Goal: Task Accomplishment & Management: Complete application form

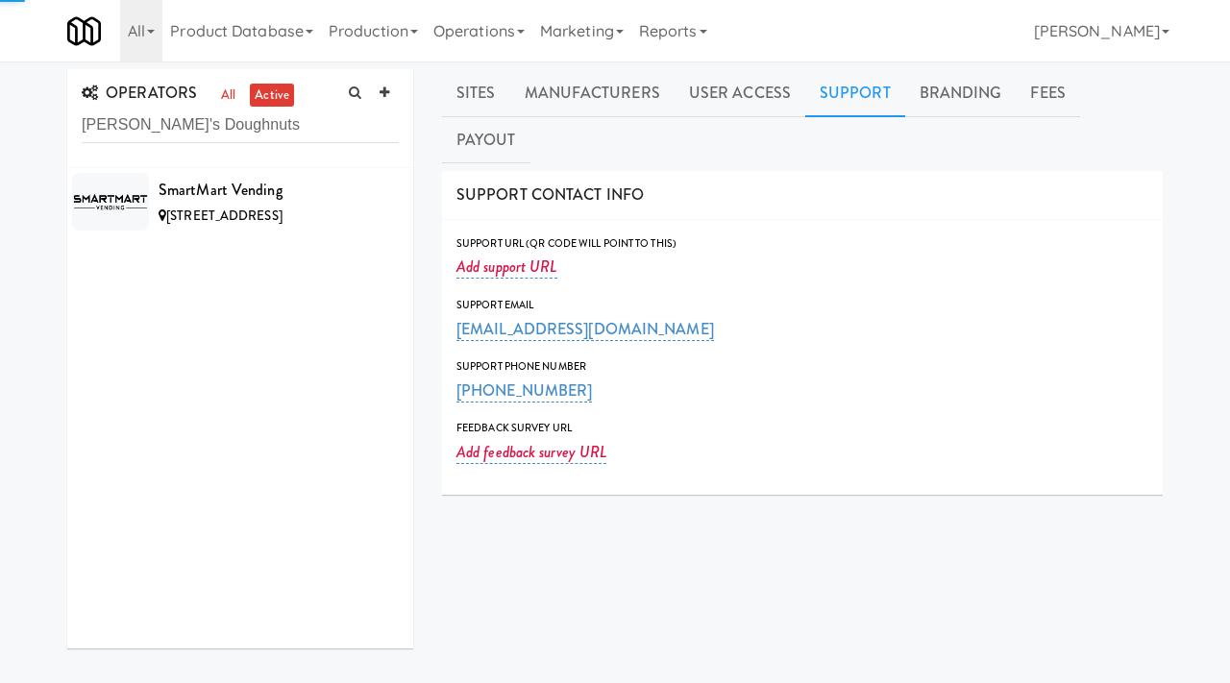
type input "[PERSON_NAME]'s Doughnuts"
click at [235, 93] on link "all" at bounding box center [228, 96] width 24 height 24
click at [264, 93] on link "active" at bounding box center [272, 96] width 44 height 24
click at [380, 90] on icon at bounding box center [385, 93] width 10 height 12
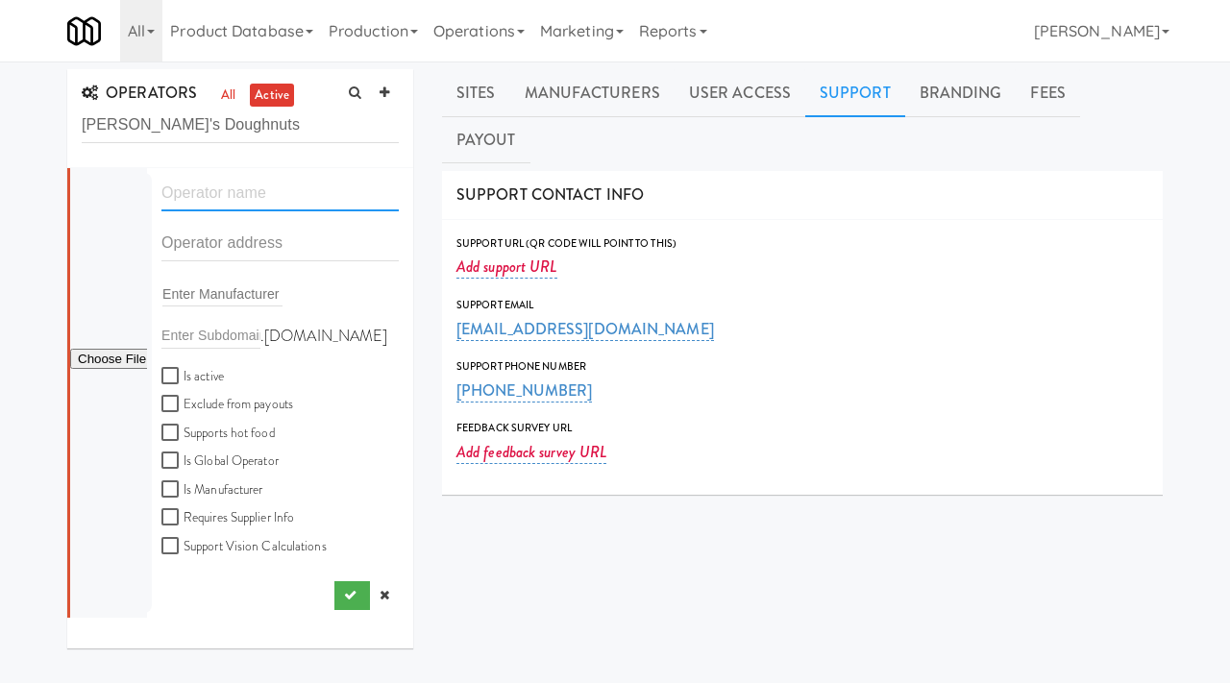
click at [235, 193] on input "text" at bounding box center [279, 194] width 237 height 36
paste input "[PERSON_NAME]'s Doughnuts"
type input "[PERSON_NAME]'s Doughnuts"
click at [391, 589] on link at bounding box center [384, 596] width 29 height 29
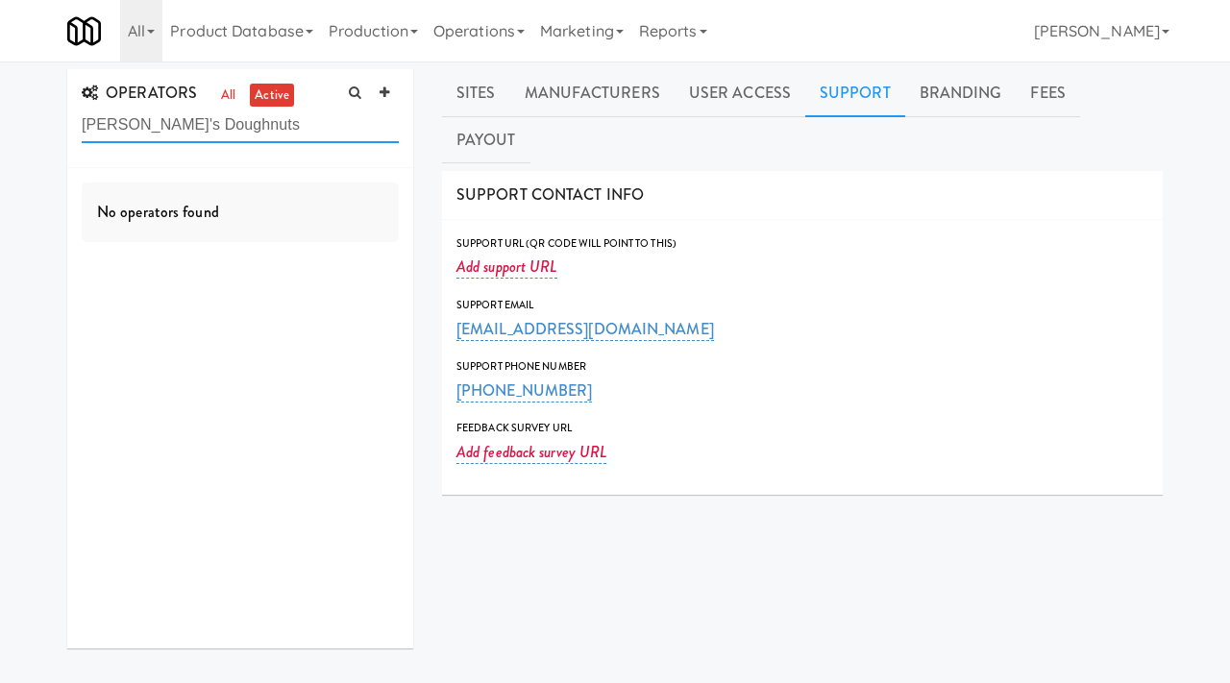
click at [295, 133] on input "[PERSON_NAME]'s Doughnuts" at bounding box center [240, 126] width 317 height 36
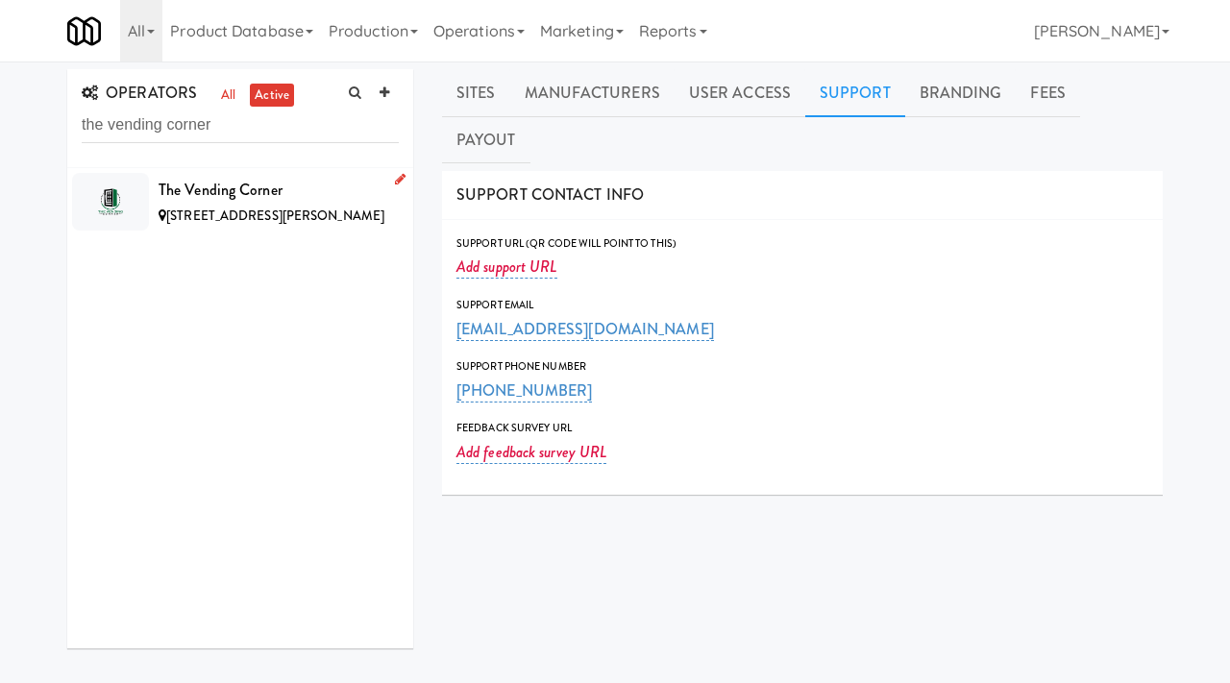
click at [334, 186] on div "The Vending Corner" at bounding box center [279, 190] width 240 height 29
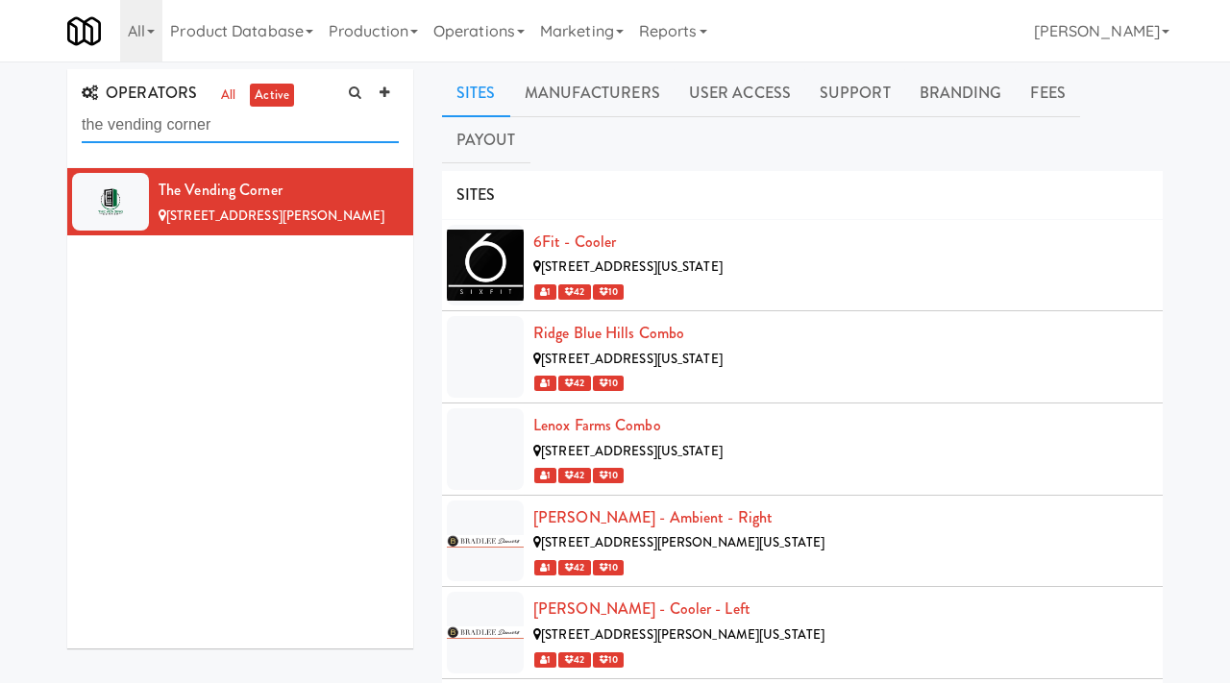
click at [187, 127] on input "the vending corner" at bounding box center [240, 126] width 317 height 36
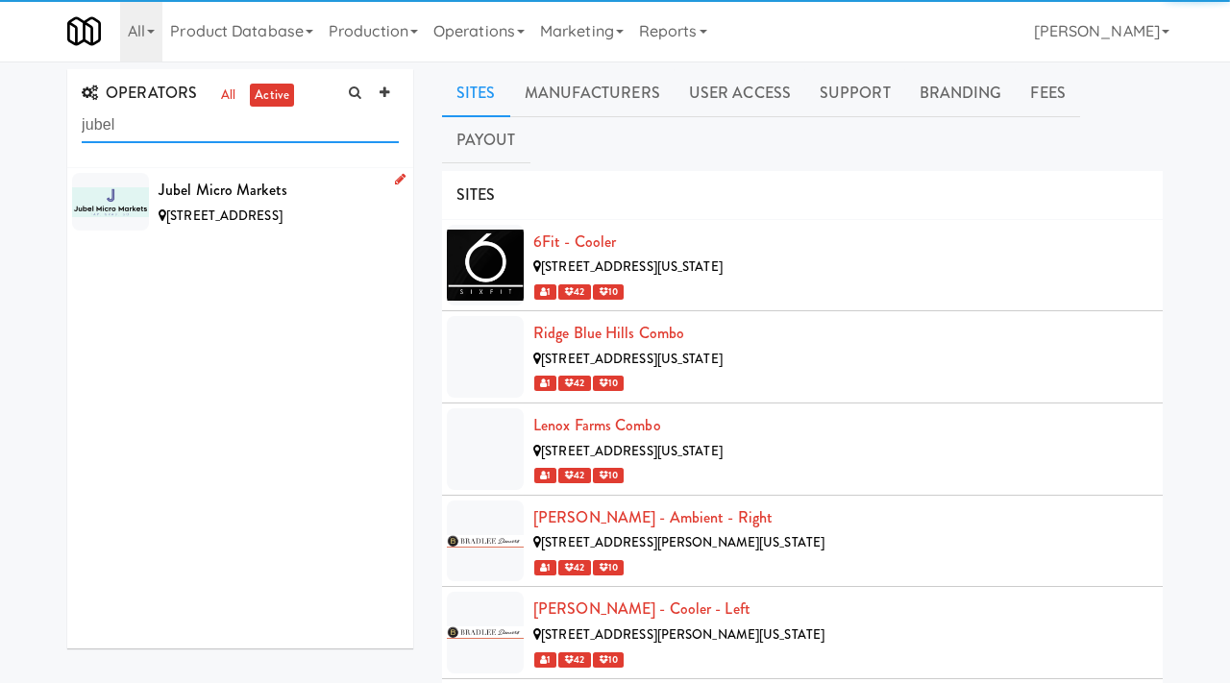
type input "jubel"
click at [342, 193] on div "Jubel Micro Markets" at bounding box center [279, 190] width 240 height 29
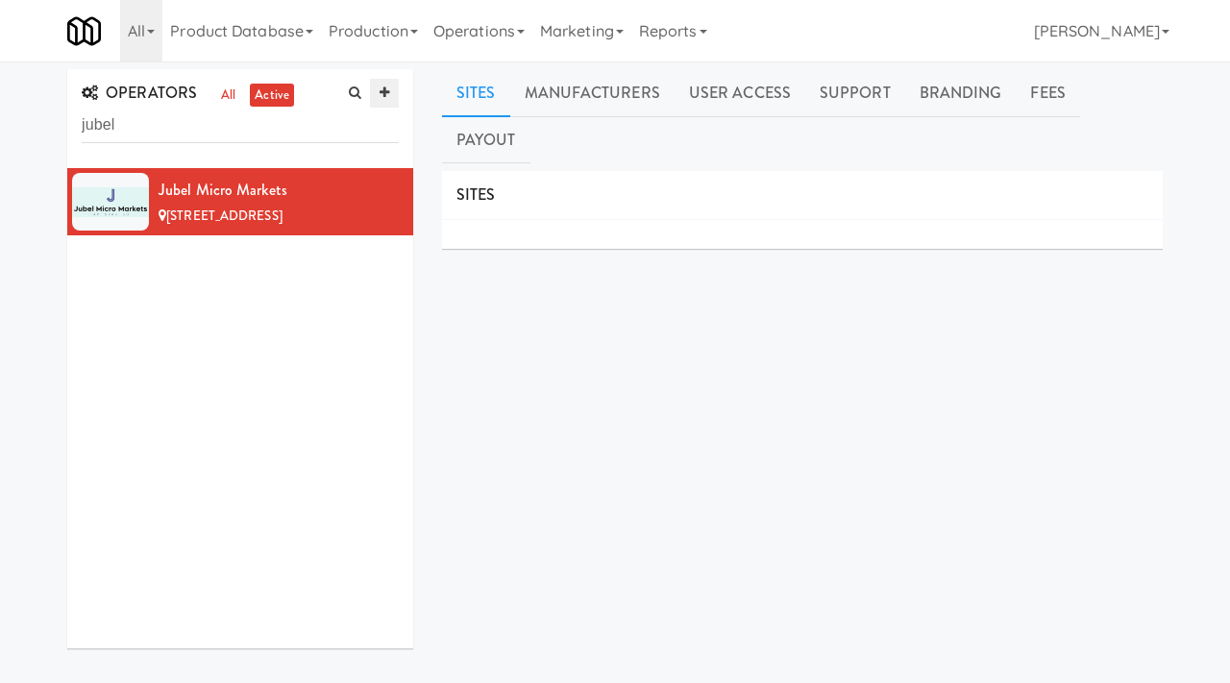
click at [386, 102] on link at bounding box center [384, 93] width 29 height 29
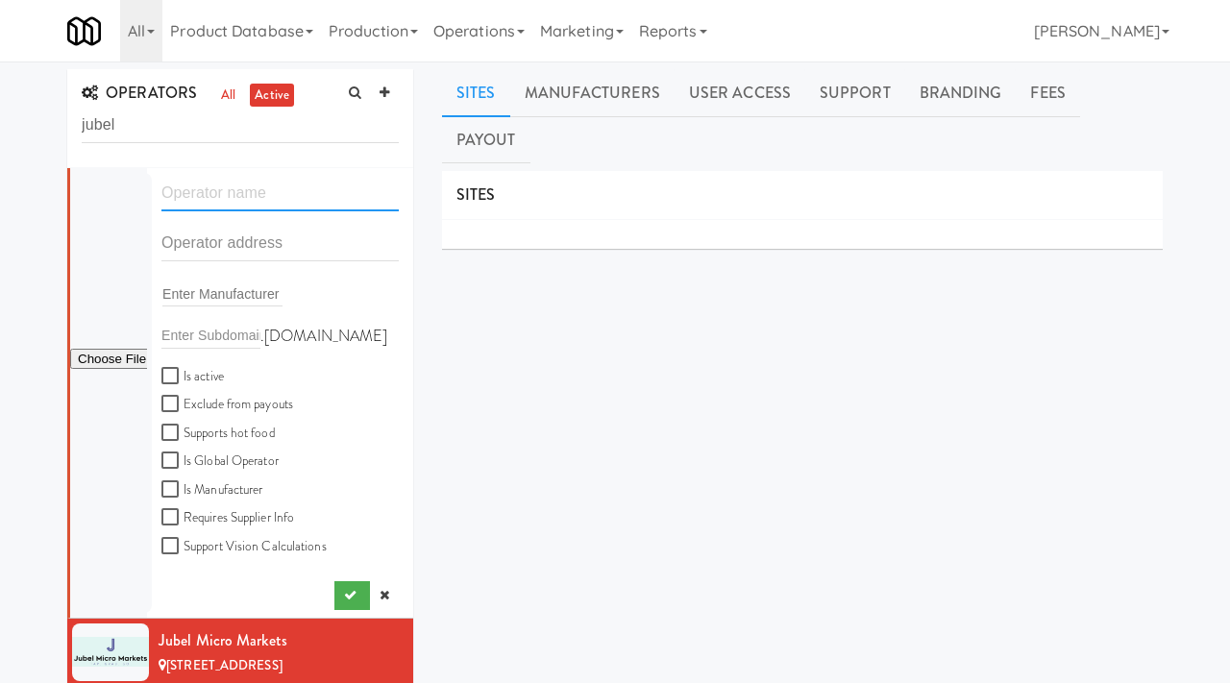
click at [239, 197] on input "text" at bounding box center [279, 194] width 237 height 36
paste input "Bayern GMBH"
type input "[PERSON_NAME] Corporation"
click at [215, 242] on input "text" at bounding box center [279, 244] width 237 height 36
paste input "[STREET_ADDRESS]"
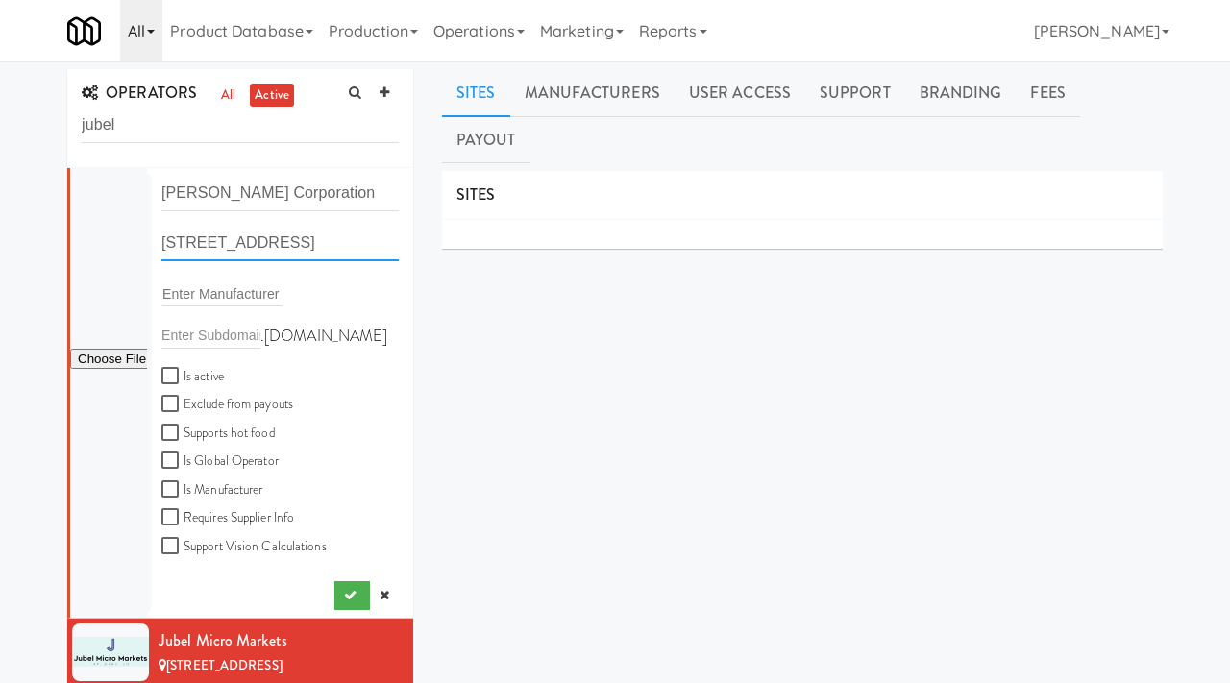
type input "[STREET_ADDRESS]"
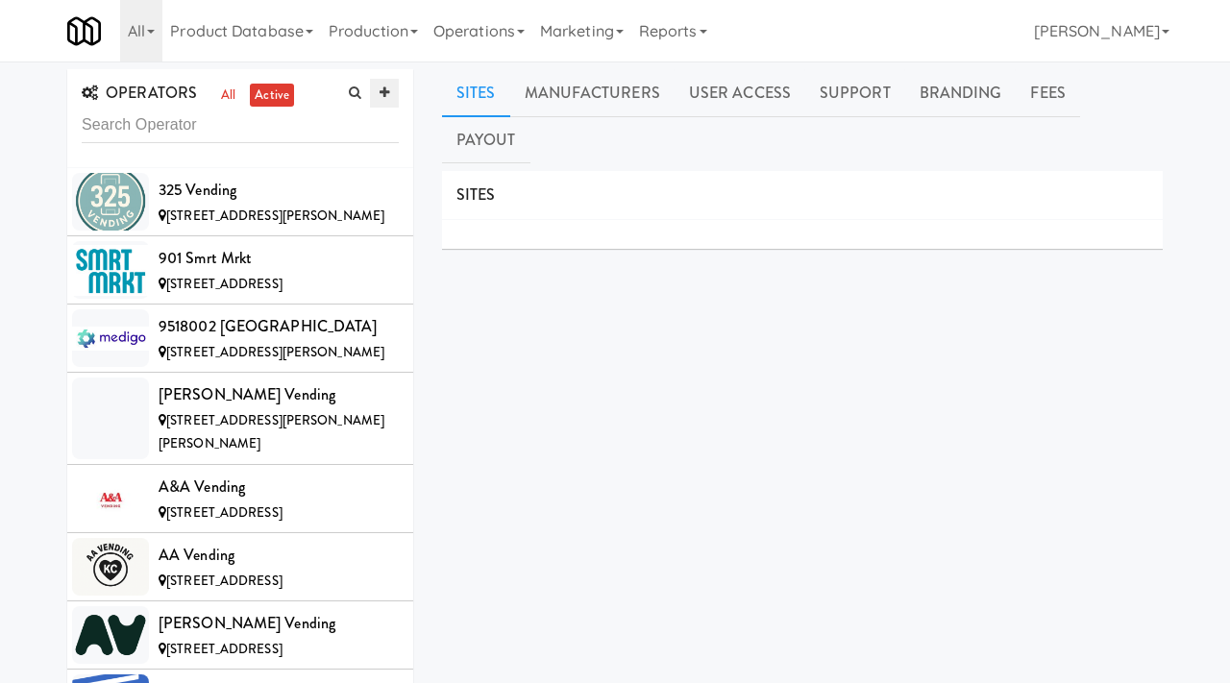
click at [386, 93] on icon at bounding box center [385, 93] width 10 height 12
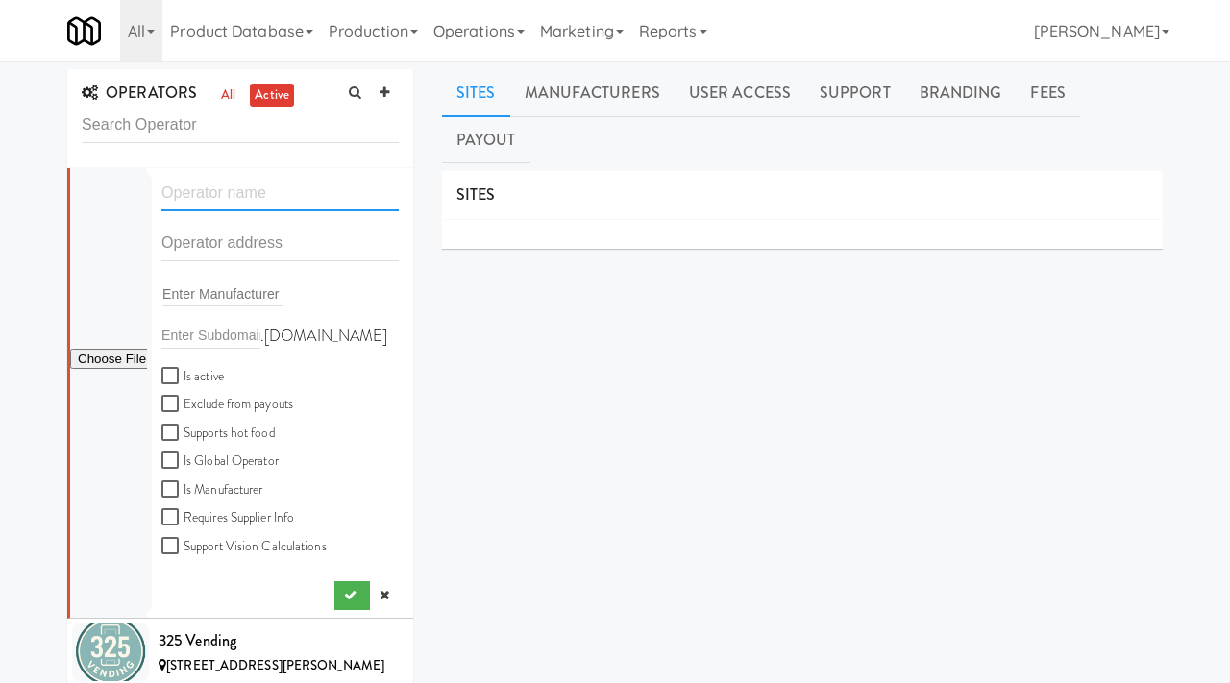
click at [235, 191] on input "text" at bounding box center [279, 194] width 237 height 36
type input "[PERSON_NAME] Corporation"
click at [203, 252] on input "text" at bounding box center [279, 244] width 237 height 36
paste input "[STREET_ADDRESS]"
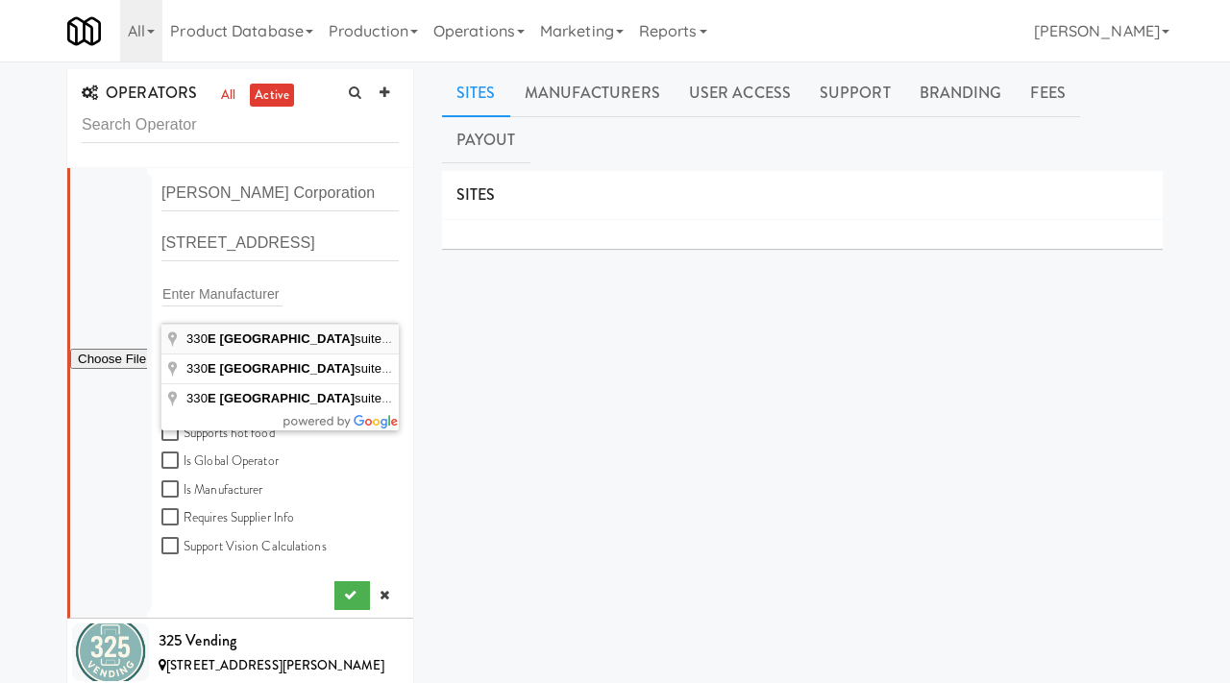
type input "330 E Lakeside Ave suite 201, Coeur d'Alene, ID, USA"
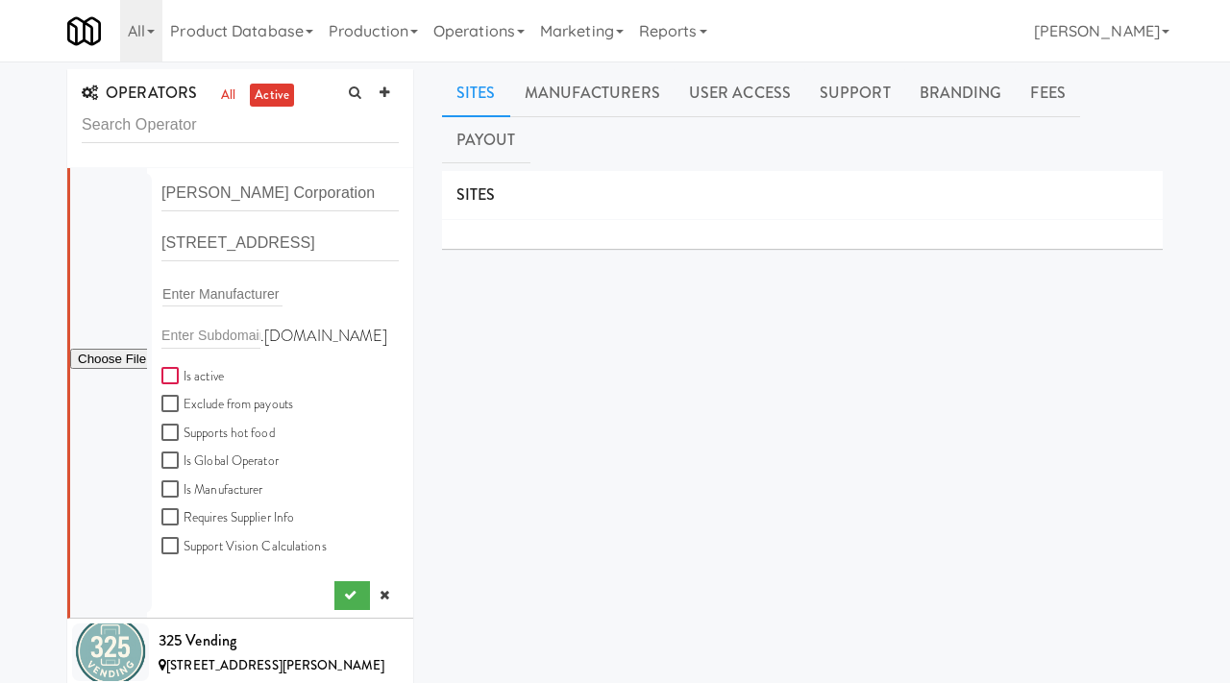
click at [170, 376] on input "Is active" at bounding box center [172, 376] width 22 height 15
checkbox input "true"
click at [127, 357] on input "file" at bounding box center [108, 360] width 77 height 24
type input "C:\fakepath\5fc01df2-96e5-44ac-9377-332c20e0492e-0-2logo___dark_icon__270_x_270…"
click at [349, 589] on icon "submit" at bounding box center [350, 595] width 12 height 12
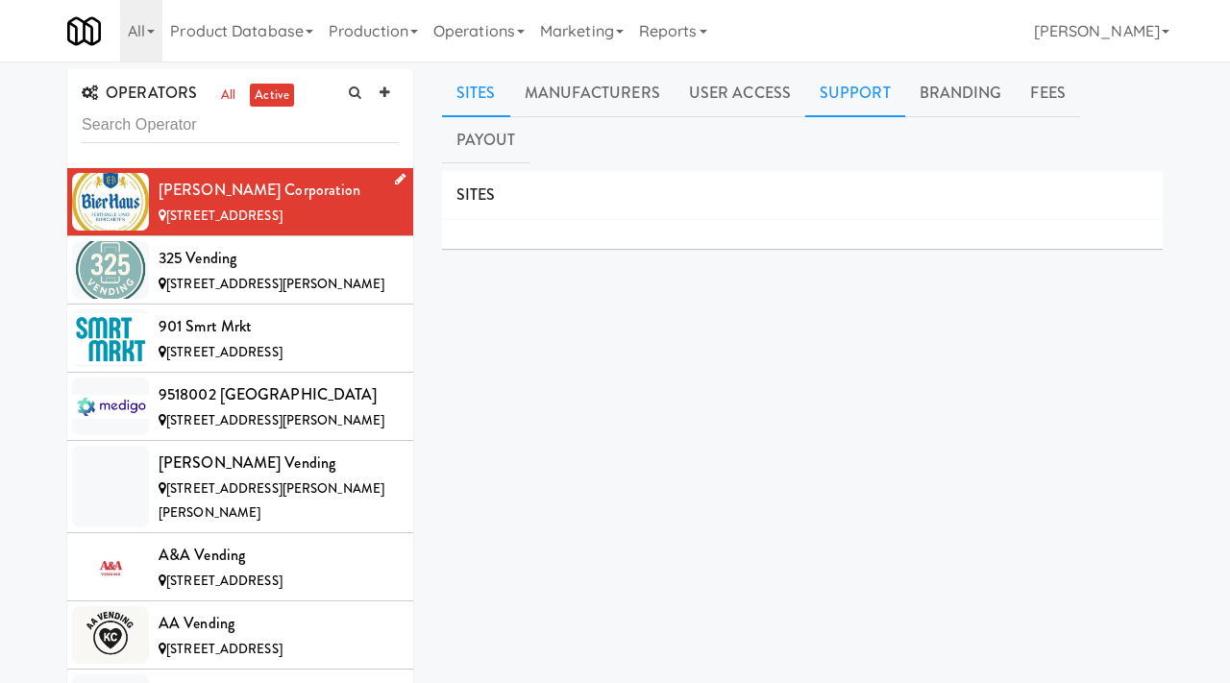
click at [839, 83] on link "Support" at bounding box center [855, 93] width 100 height 48
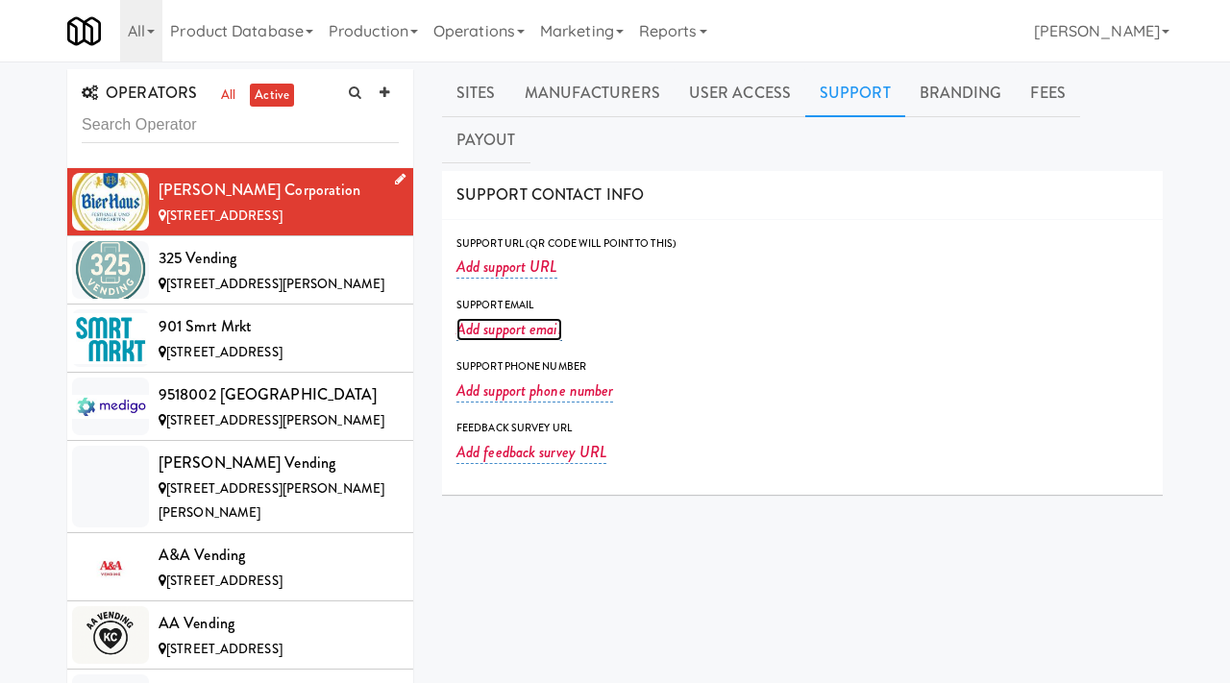
click at [481, 318] on link "Add support email" at bounding box center [510, 329] width 106 height 23
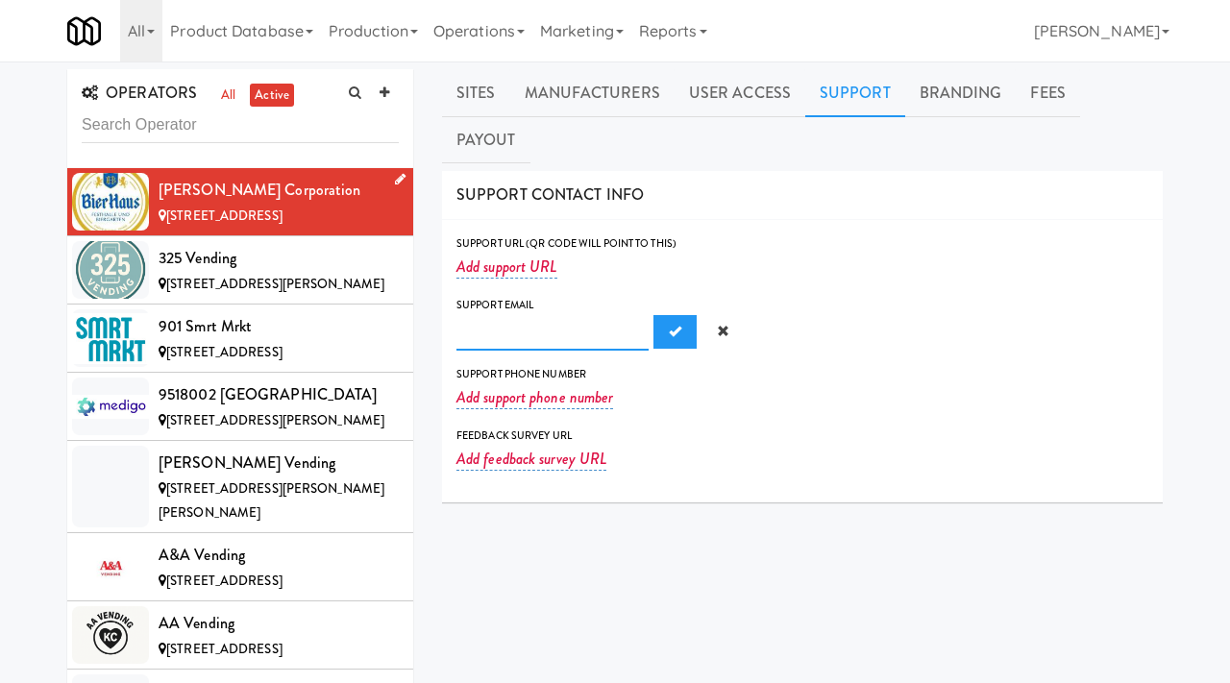
paste input "info@widmyercorp.com"
type input "info@widmyercorp.com"
click at [669, 325] on span "Submit" at bounding box center [675, 331] width 12 height 12
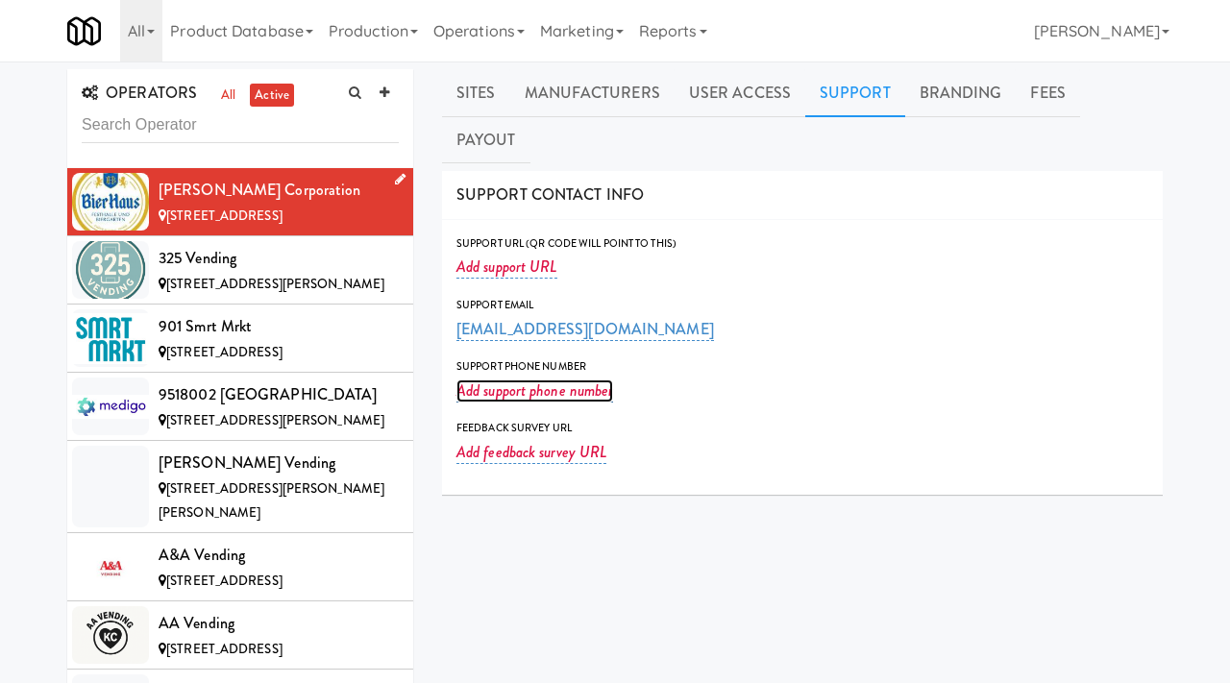
click at [509, 380] on link "Add support phone number" at bounding box center [535, 391] width 157 height 23
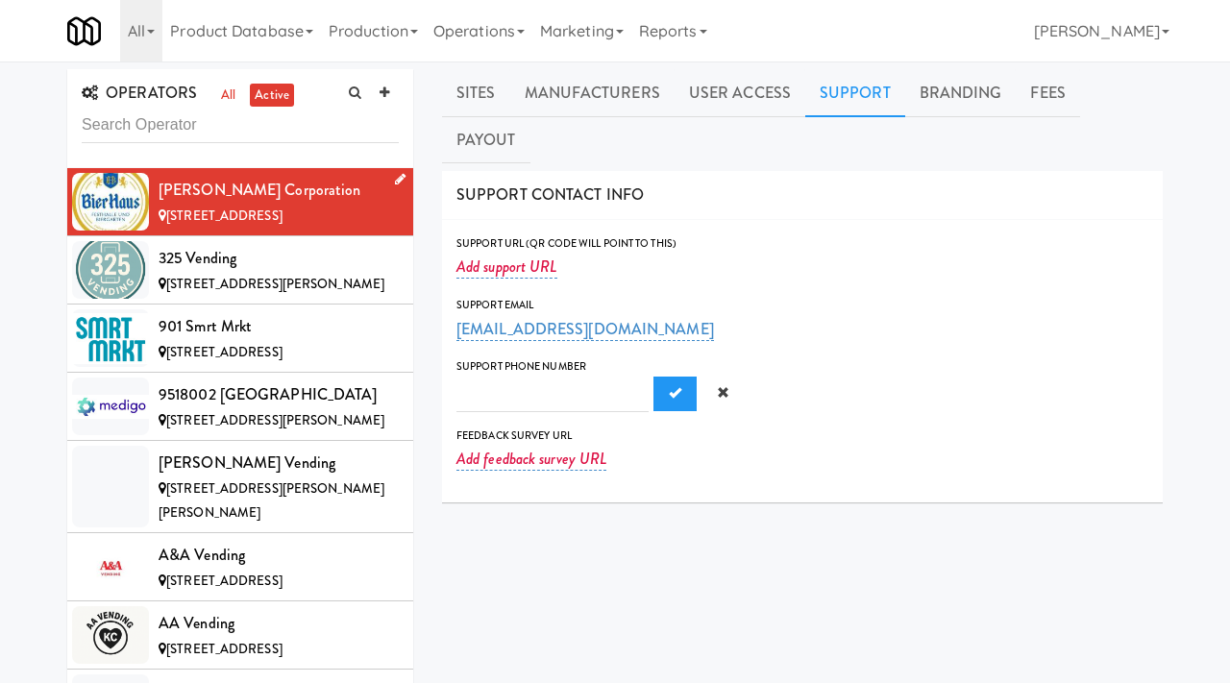
click at [520, 377] on input "text" at bounding box center [553, 395] width 192 height 36
type input "208-664-5081"
click at [669, 386] on span "Submit" at bounding box center [675, 392] width 12 height 12
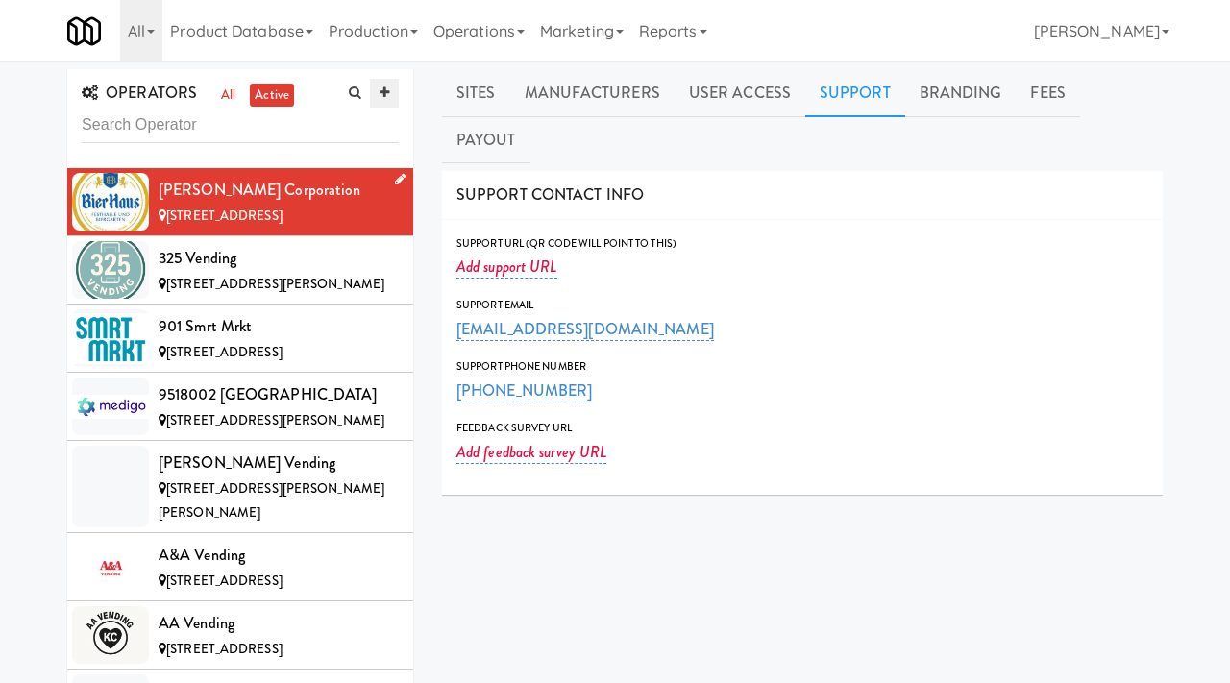
click at [382, 97] on icon at bounding box center [385, 93] width 10 height 12
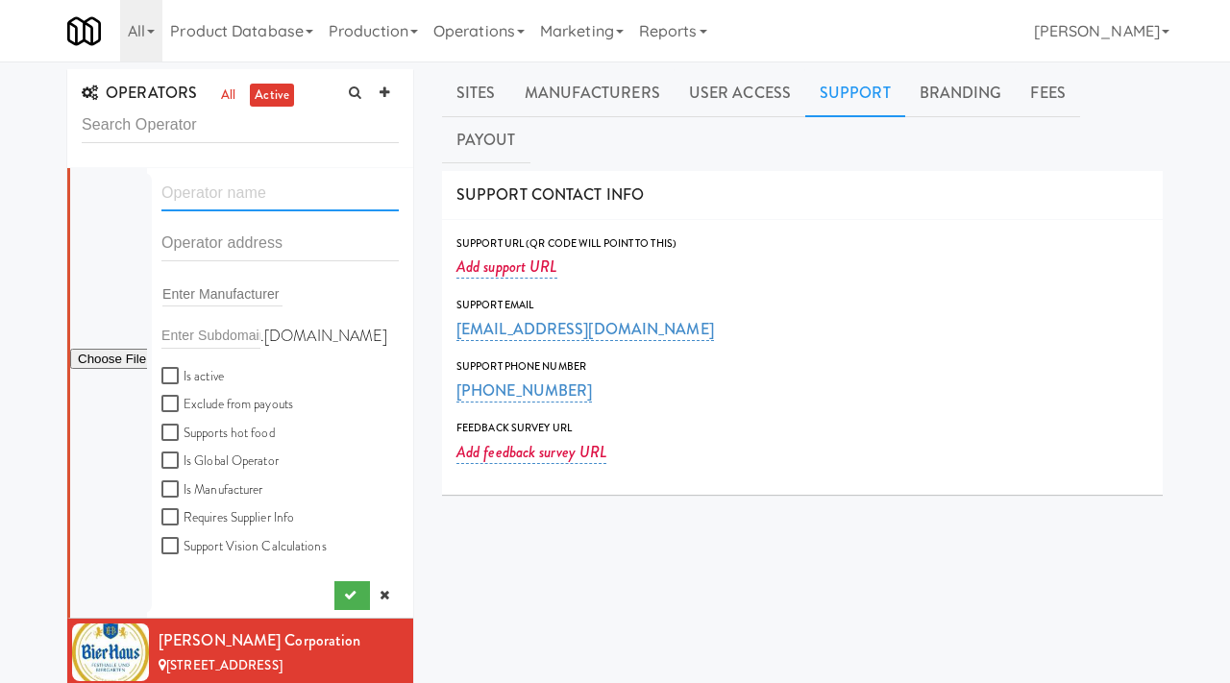
click at [228, 188] on input "text" at bounding box center [279, 194] width 237 height 36
paste input "CinCity Vending"
type input "CinCity Vending"
click at [197, 250] on input "text" at bounding box center [279, 244] width 237 height 36
paste input "1065 Manhattan Blvd"
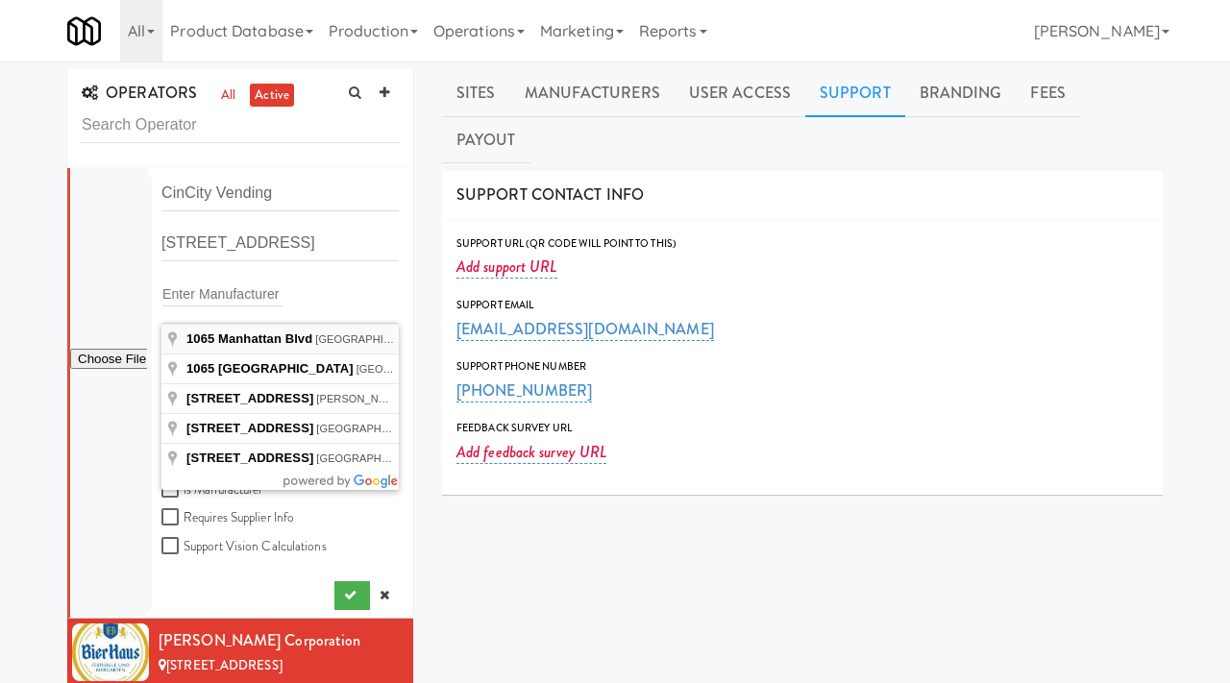
type input "1065 Manhattan Blvd, Dayton, KY, USA"
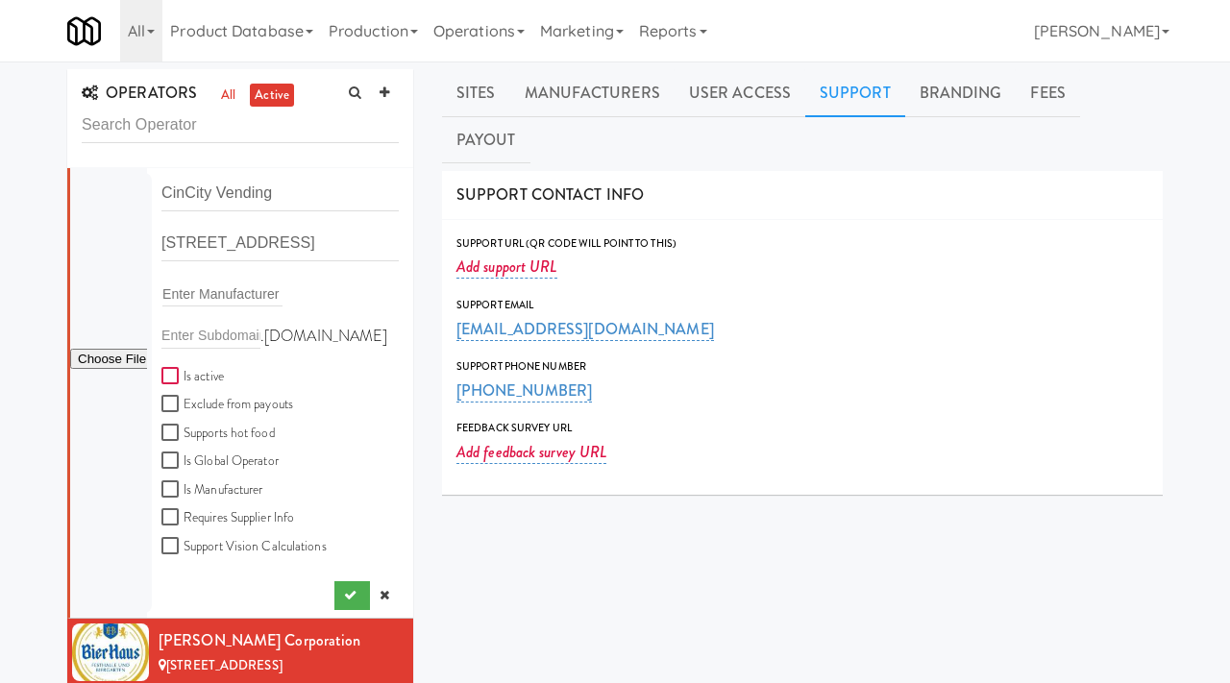
click at [180, 377] on input "Is active" at bounding box center [172, 376] width 22 height 15
checkbox input "true"
click at [131, 359] on input "file" at bounding box center [108, 360] width 77 height 24
type input "C:\fakepath\4266e489-02cb-4130-bf20-5145a99c10dd-0-2logo___dark_icon__270_x_270…"
click at [341, 593] on button "submit" at bounding box center [352, 596] width 36 height 29
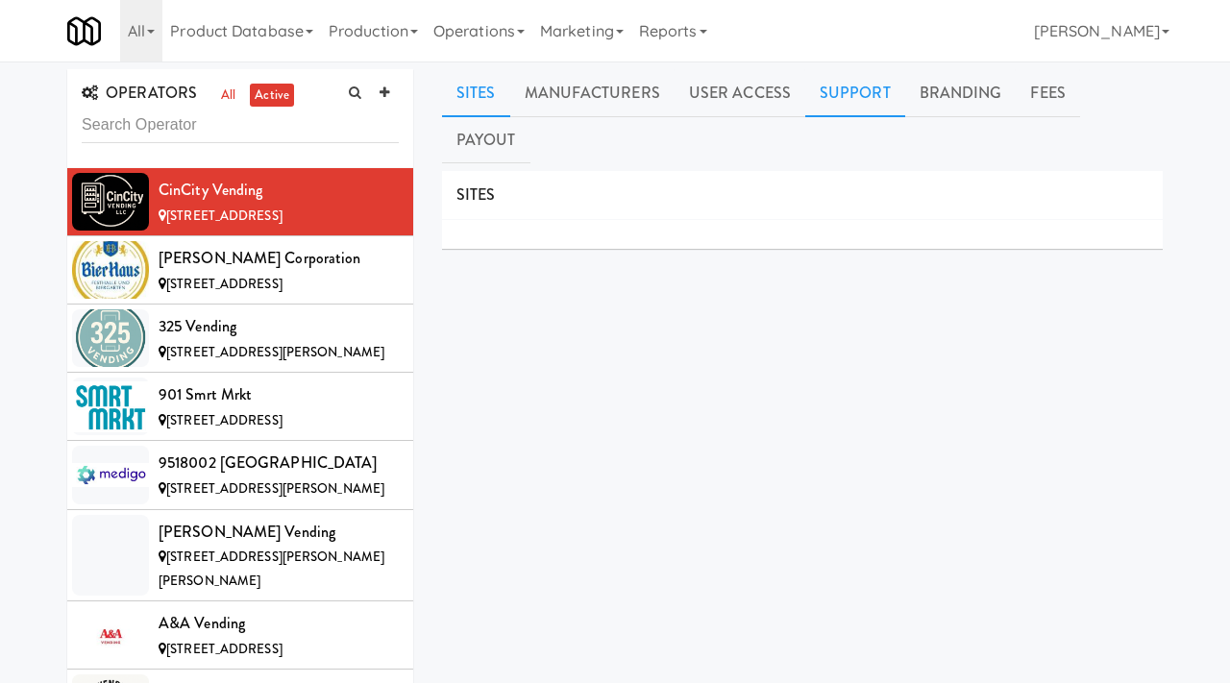
click at [847, 87] on link "Support" at bounding box center [855, 93] width 100 height 48
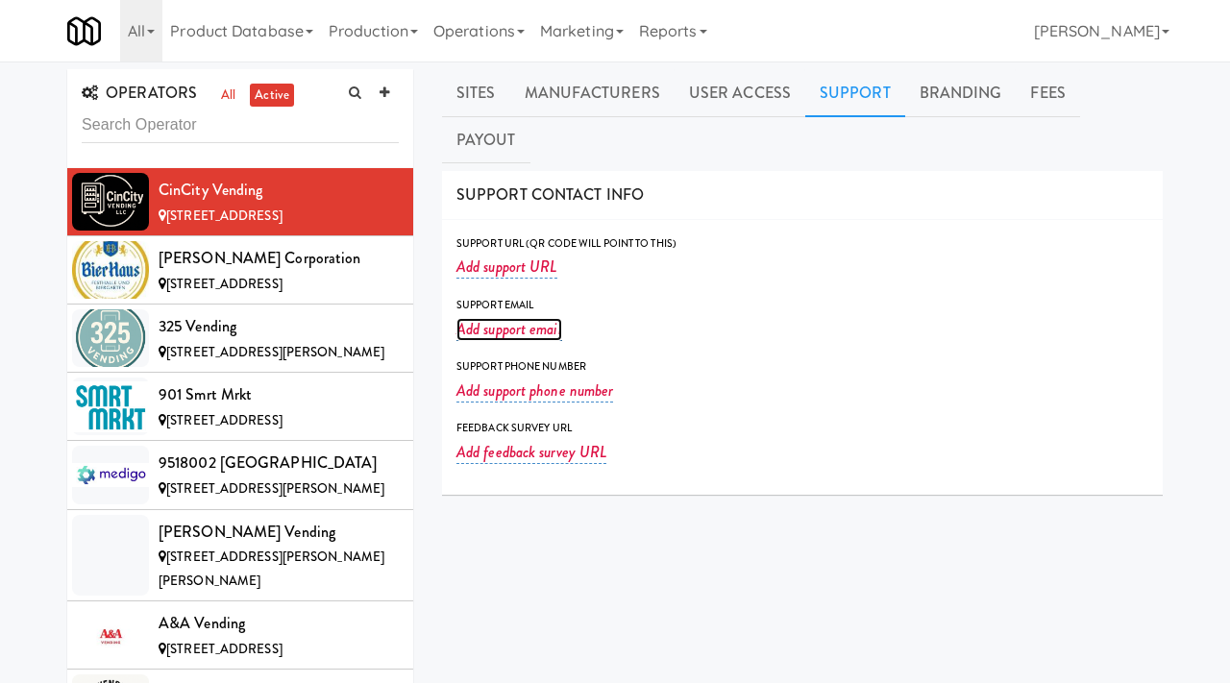
click at [499, 318] on link "Add support email" at bounding box center [510, 329] width 106 height 23
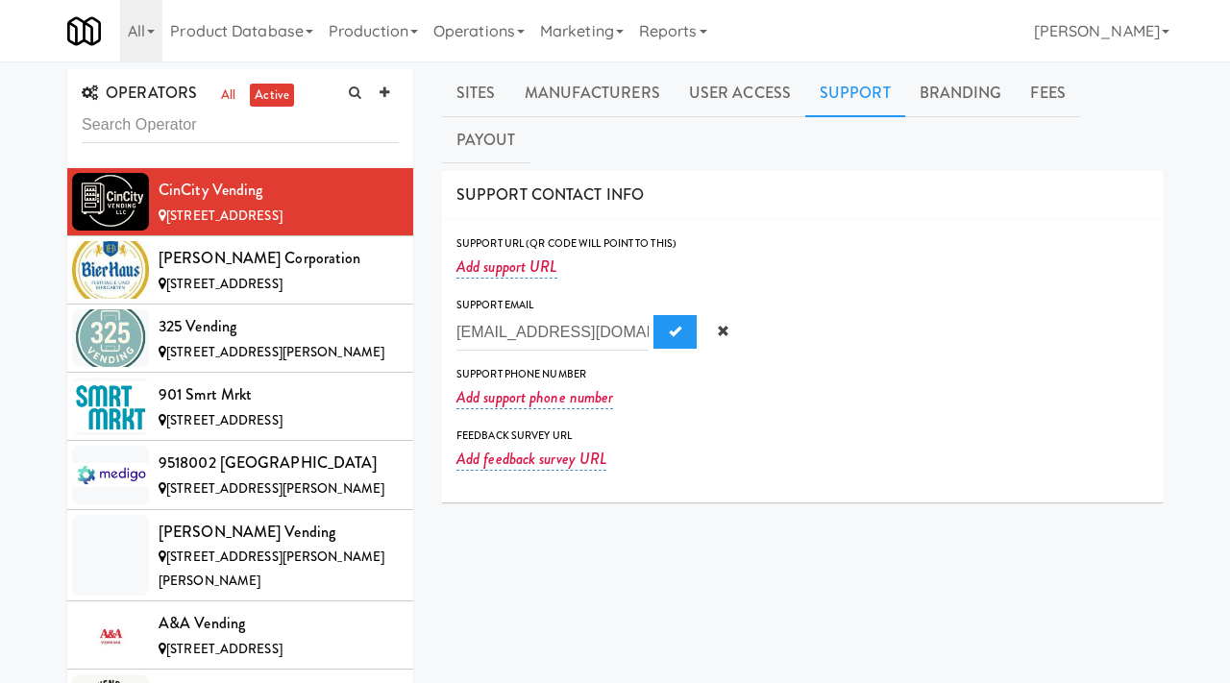
scroll to position [0, 21]
click at [496, 315] on input "Sales@Cincityvending.com" at bounding box center [553, 333] width 192 height 36
type input "sales@cincityvending.com"
click at [654, 315] on button "Submit" at bounding box center [675, 332] width 43 height 35
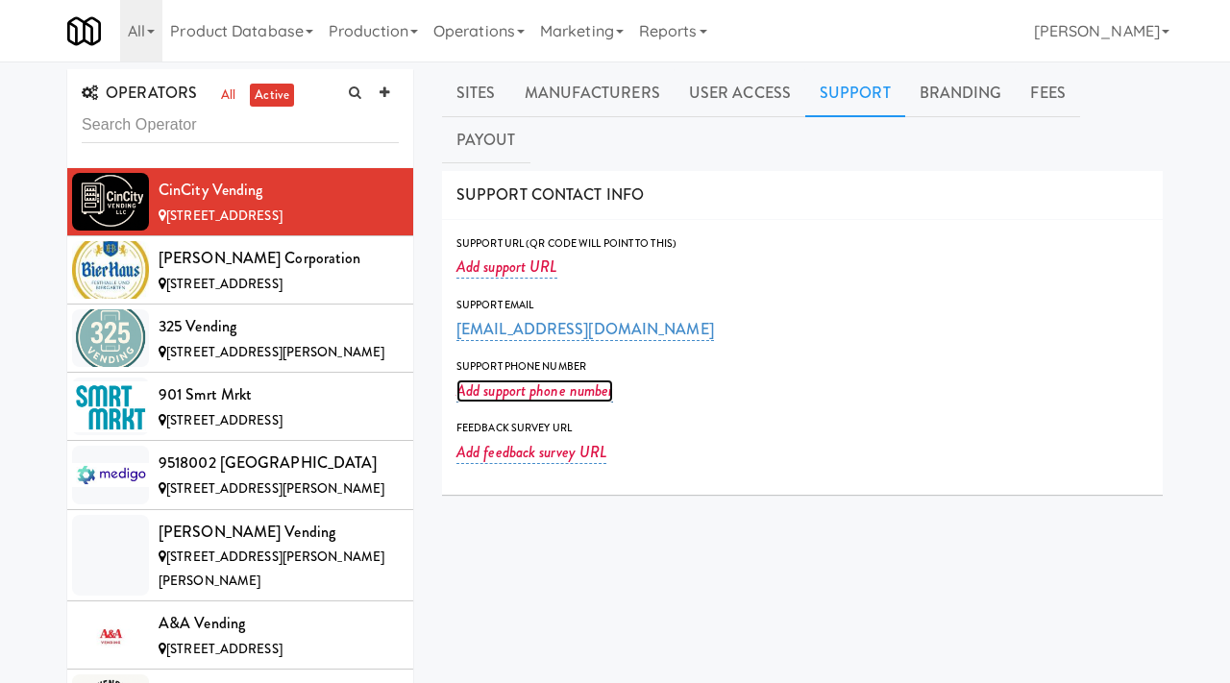
click at [499, 380] on link "Add support phone number" at bounding box center [535, 391] width 157 height 23
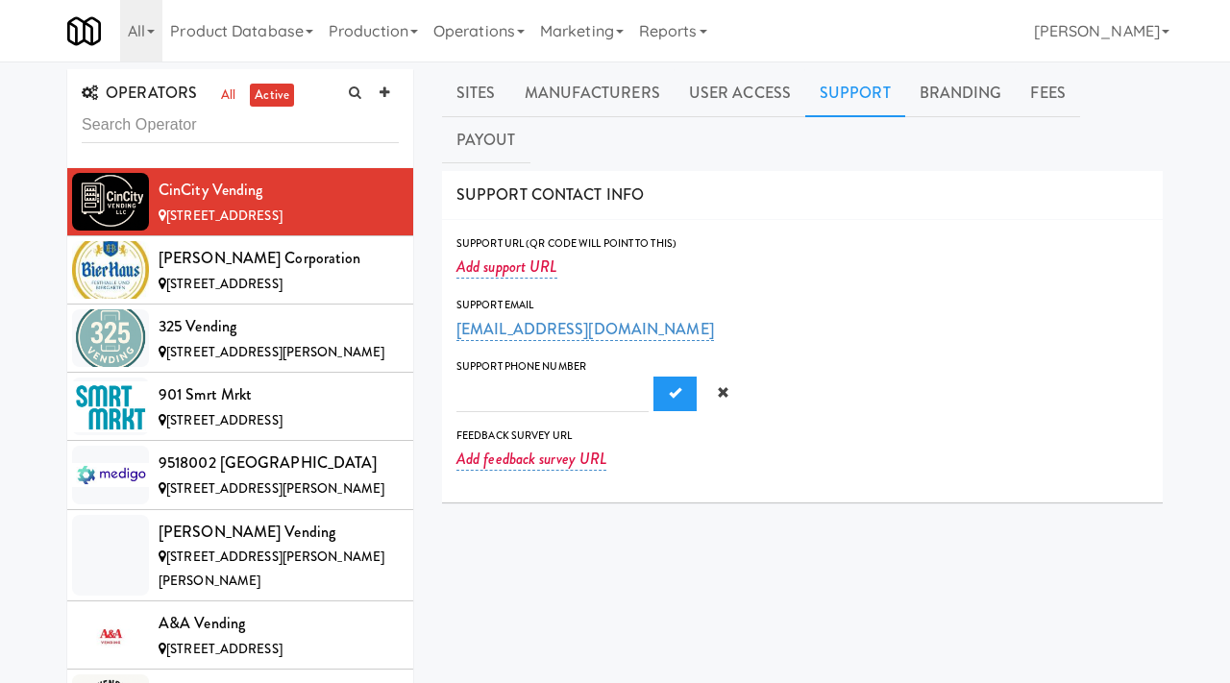
click at [480, 377] on input "text" at bounding box center [553, 395] width 192 height 36
type input "513-309-1916"
click at [654, 377] on button "Submit" at bounding box center [675, 394] width 43 height 35
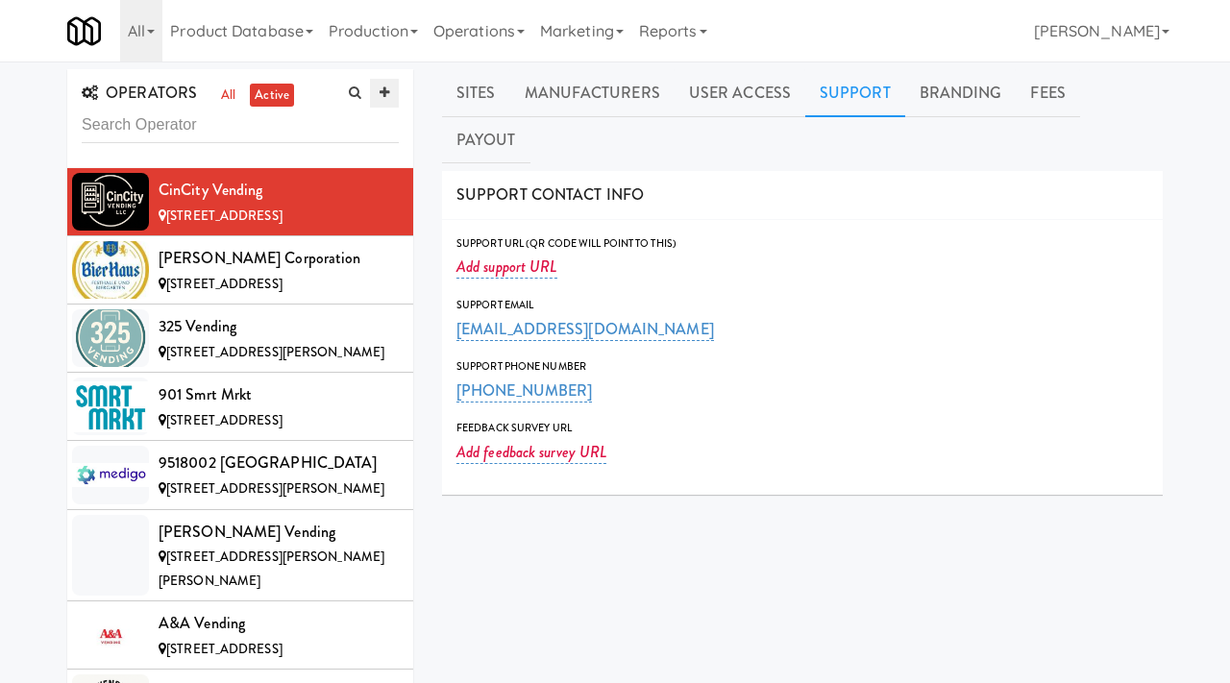
click at [389, 84] on link at bounding box center [384, 93] width 29 height 29
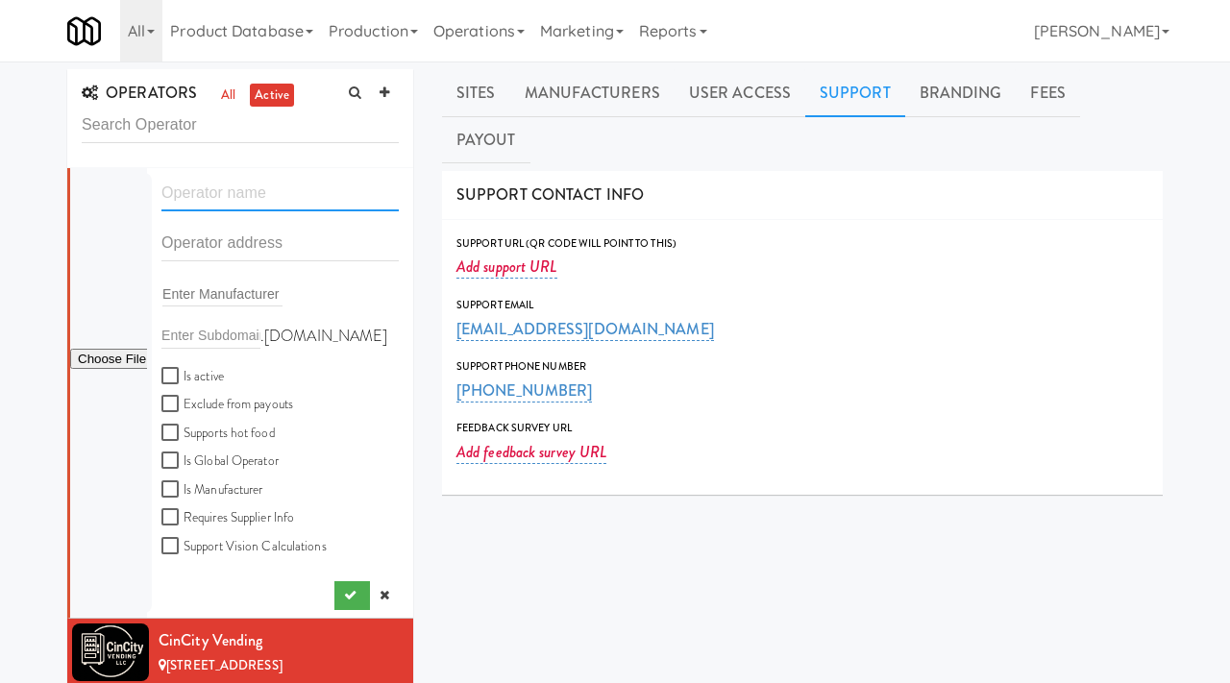
click at [235, 190] on input "text" at bounding box center [279, 194] width 237 height 36
paste input "Valley Baptist Church"
type input "Valley Baptist Church"
click at [202, 232] on input "text" at bounding box center [279, 244] width 237 height 36
paste input "4800 Fruitvale Ave"
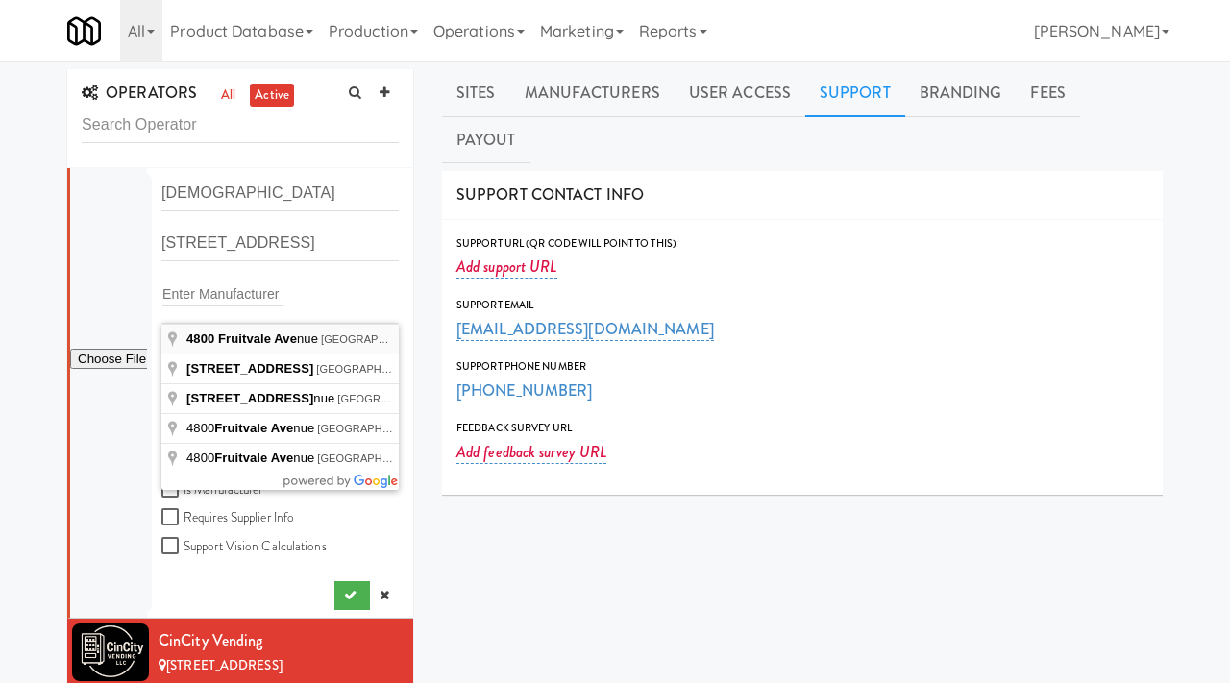
type input "4800 Fruitvale Avenue, Bakersfield, CA, USA"
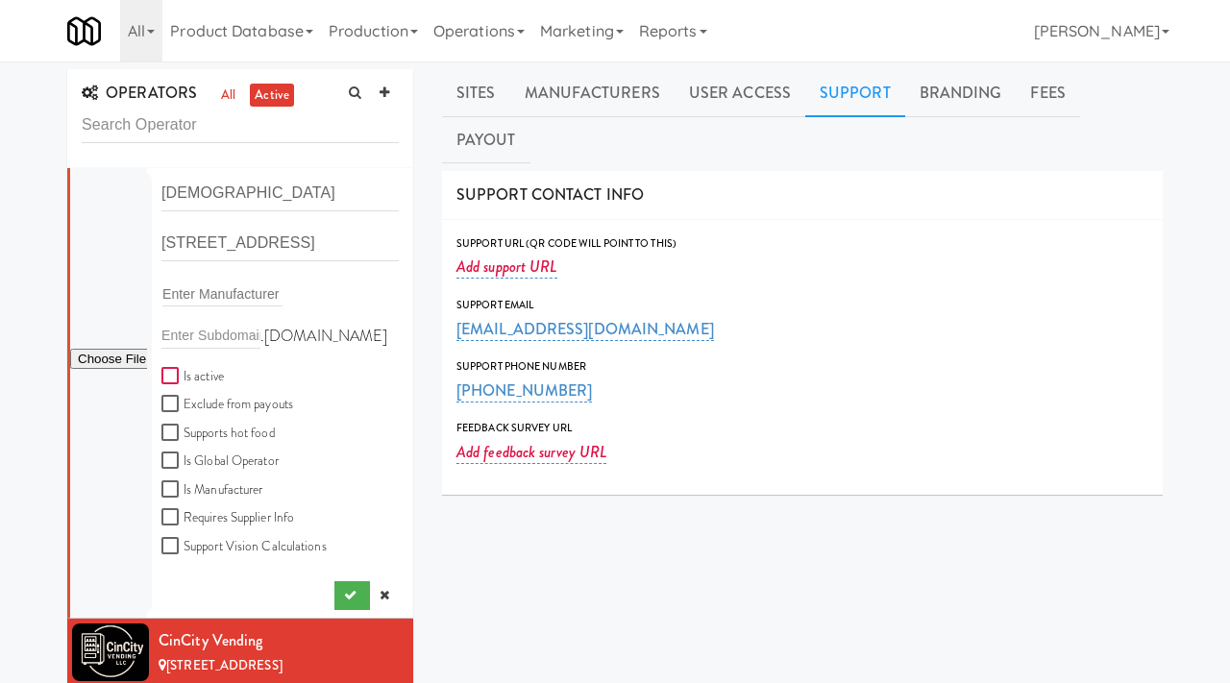
click at [173, 382] on input "Is active" at bounding box center [172, 376] width 22 height 15
checkbox input "true"
click at [144, 352] on input "file" at bounding box center [108, 360] width 77 height 24
type input "C:\fakepath\ba7108cb-8461-4046-a827-6c2b7a3c6d71-0-2logo___dark_icon__270_x_270…"
click at [346, 599] on icon "submit" at bounding box center [350, 595] width 12 height 12
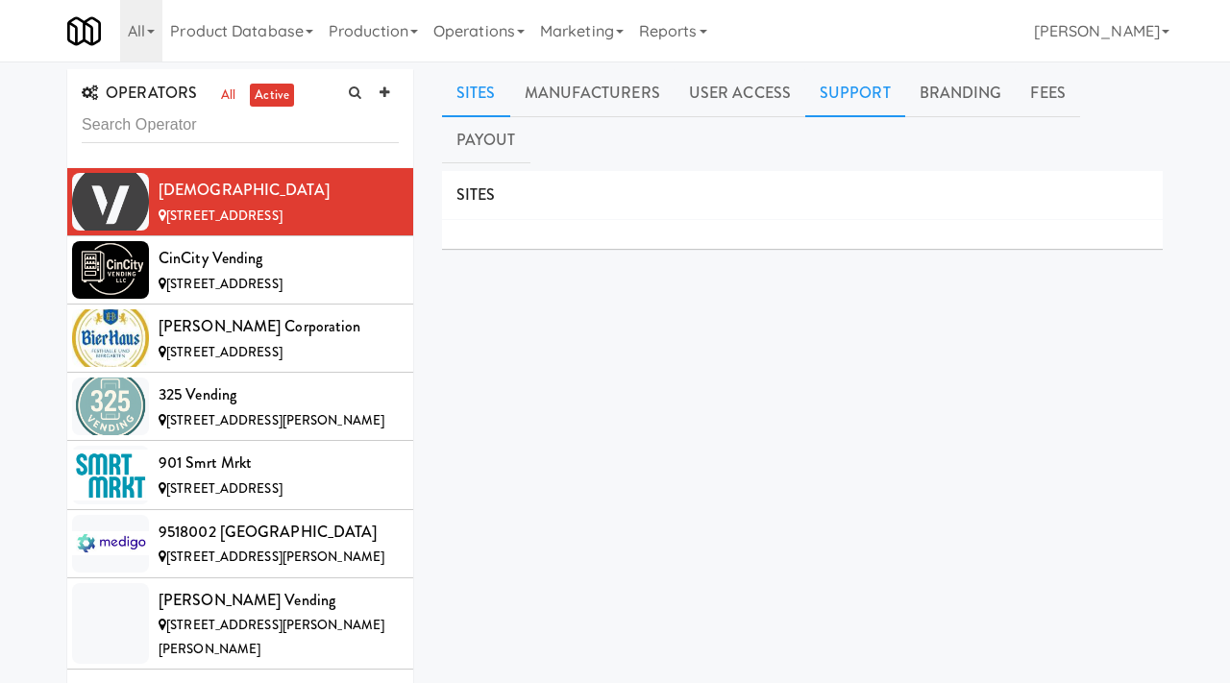
click at [853, 89] on link "Support" at bounding box center [855, 93] width 100 height 48
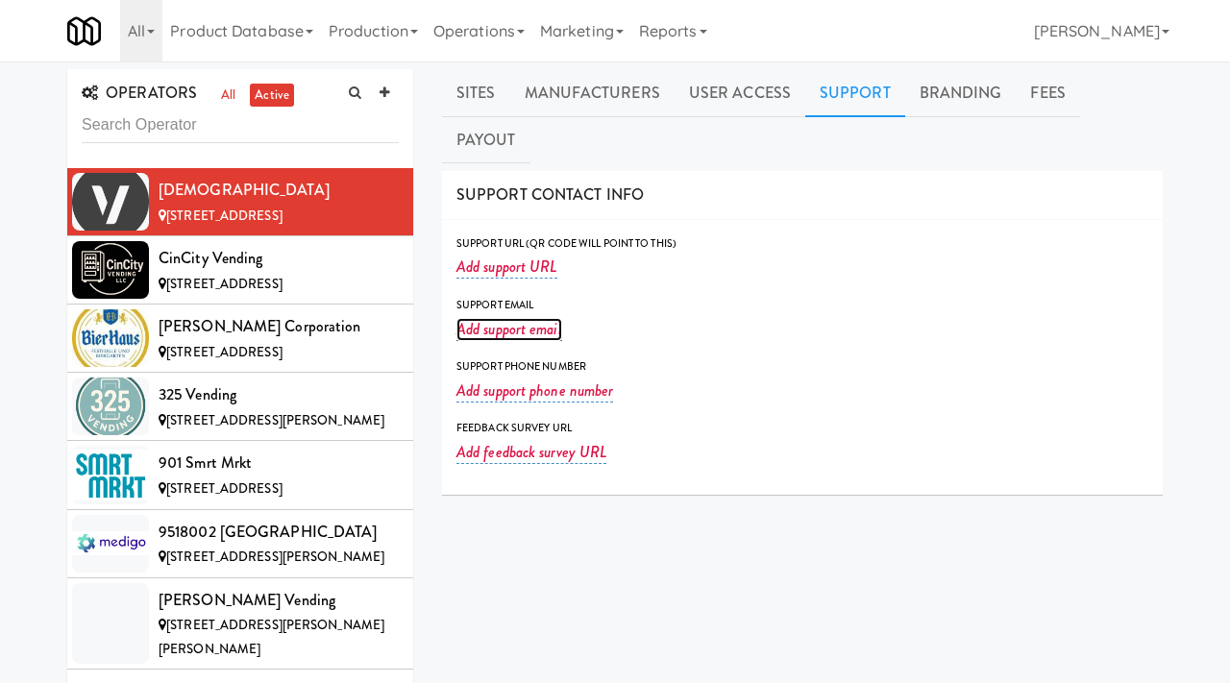
click at [510, 318] on link "Add support email" at bounding box center [510, 329] width 106 height 23
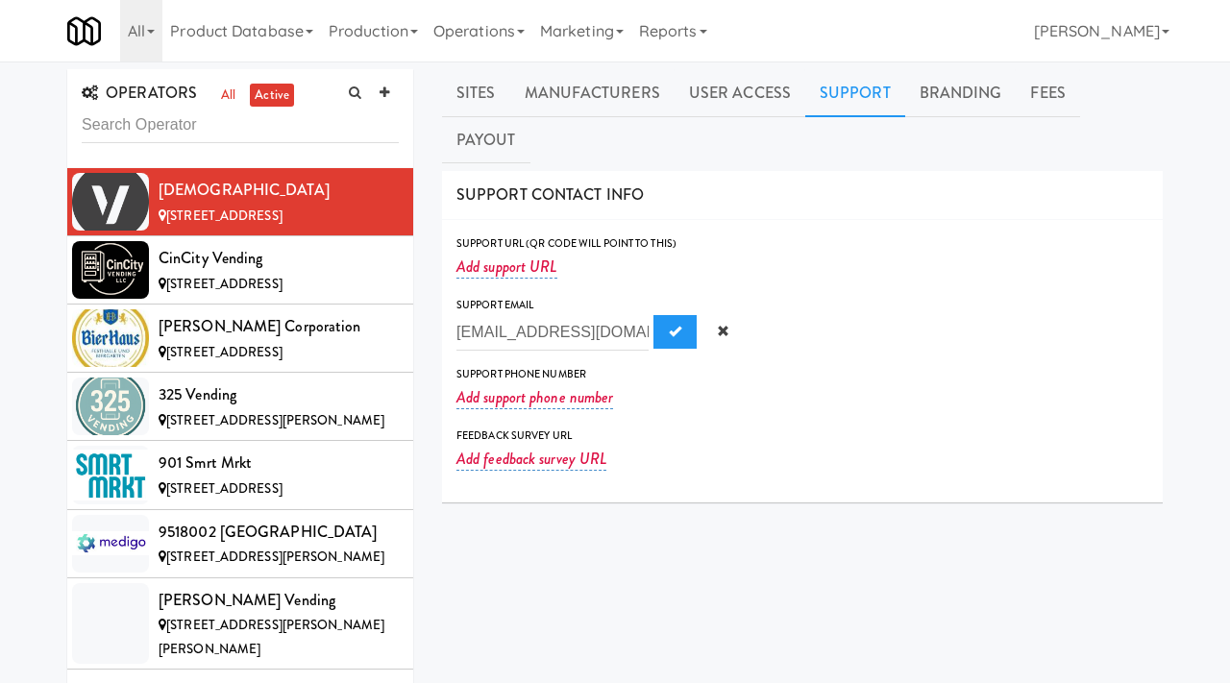
scroll to position [0, 2]
type input "jdoyle@valleybaptist.org"
click at [669, 325] on span "Submit" at bounding box center [675, 331] width 12 height 12
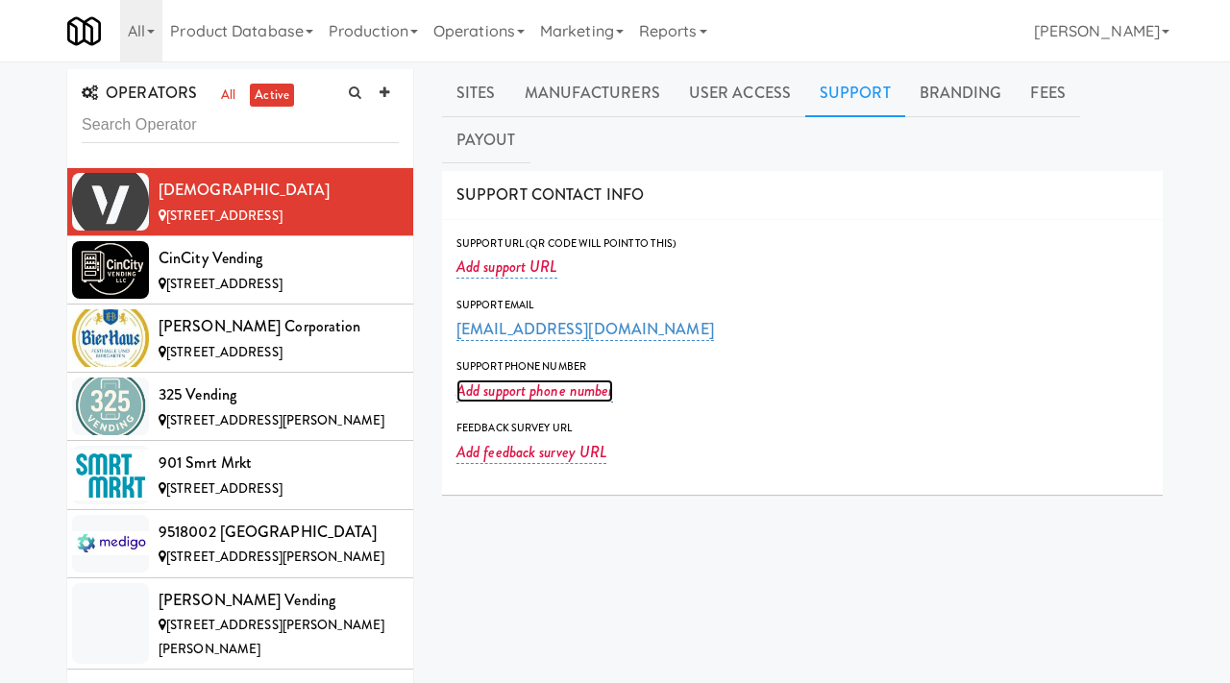
click at [498, 380] on link "Add support phone number" at bounding box center [535, 391] width 157 height 23
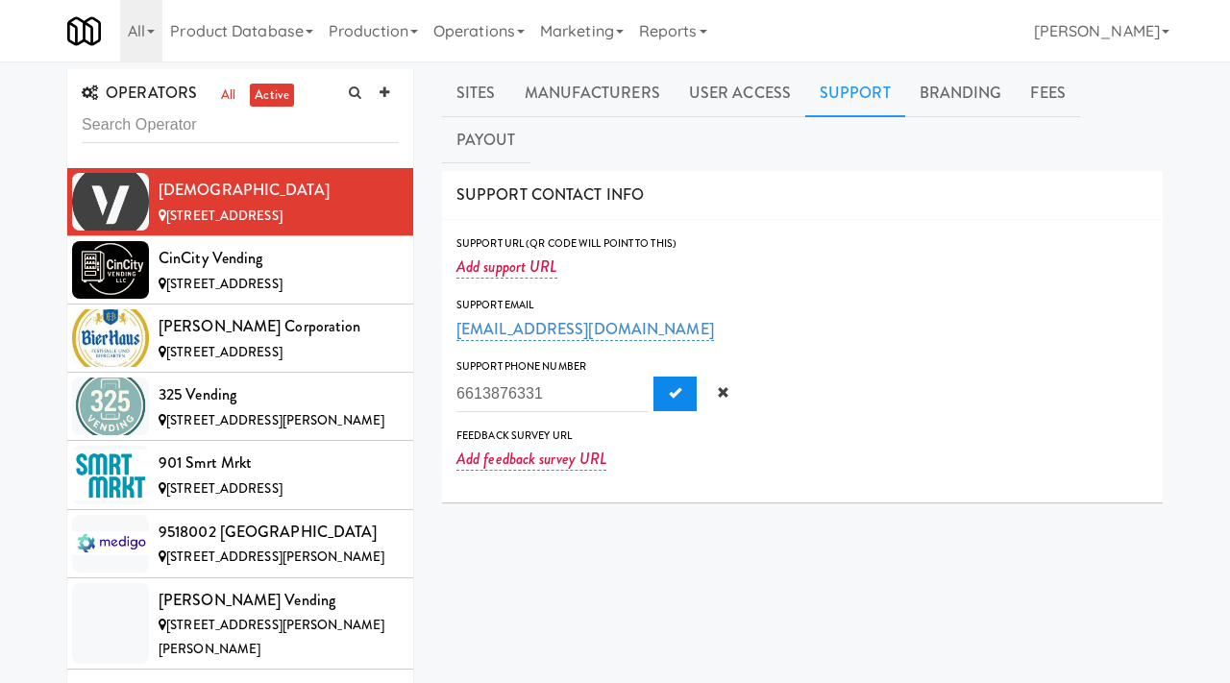
type input "6613876331"
click at [654, 377] on button "Submit" at bounding box center [675, 394] width 43 height 35
click at [385, 82] on link at bounding box center [384, 93] width 29 height 29
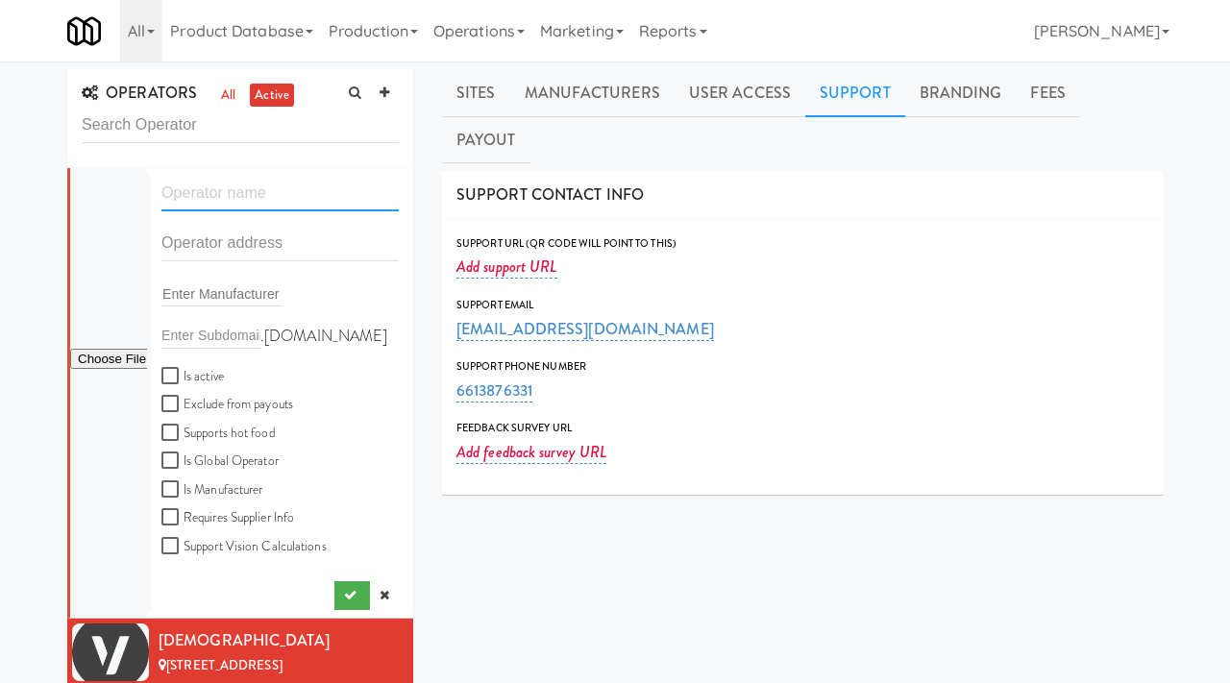
click at [199, 200] on input "text" at bounding box center [279, 194] width 237 height 36
paste input "Better Choice Micro Market"
type input "Better Choice Micro Market"
click at [215, 243] on input "text" at bounding box center [279, 244] width 237 height 36
paste input "19934 65th Ave"
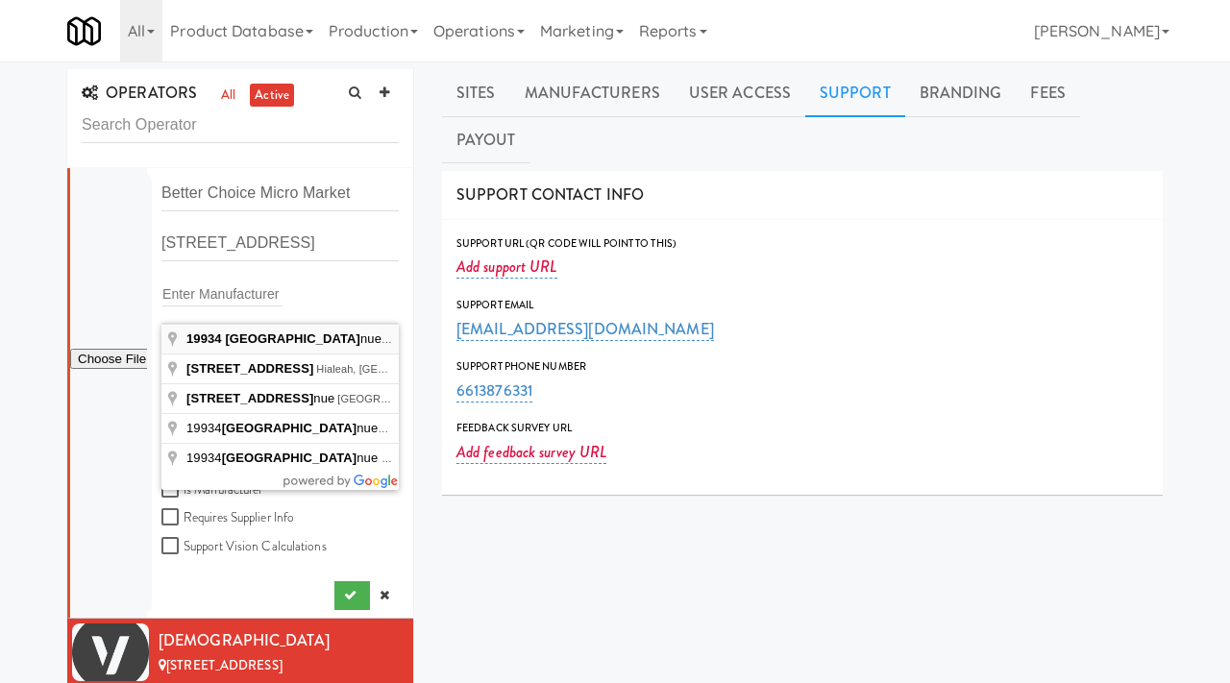
type input "19934 65th Avenue, Corcoran, MN, USA"
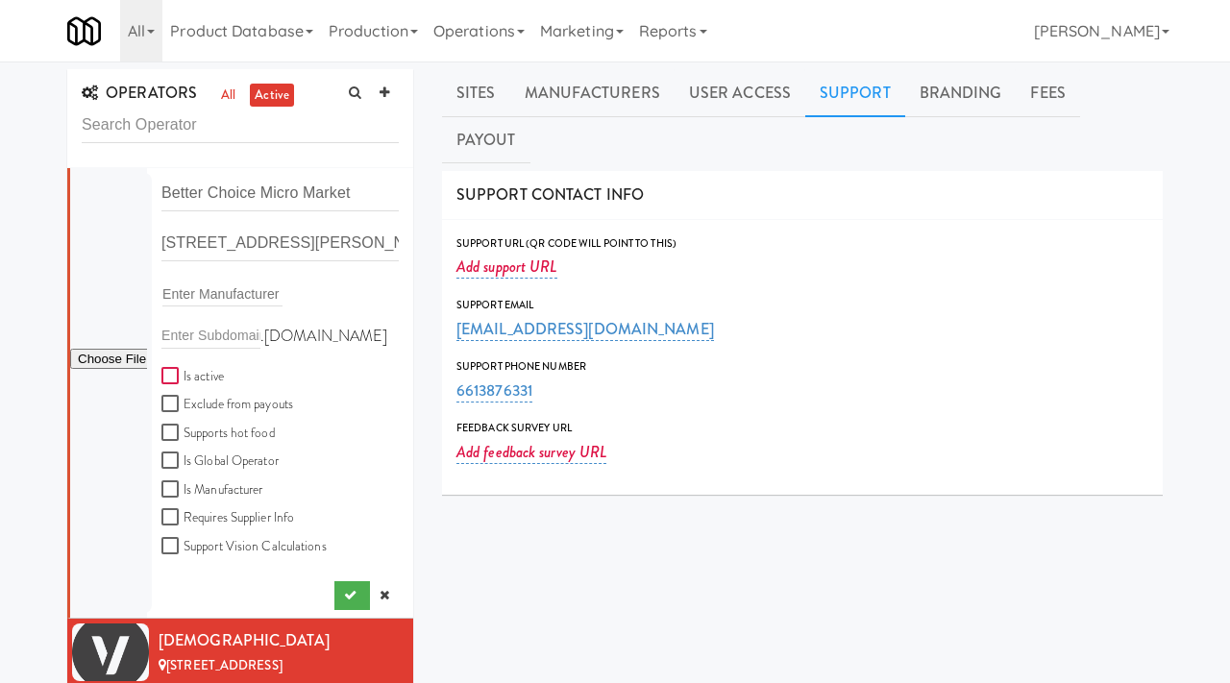
click at [167, 371] on input "Is active" at bounding box center [172, 376] width 22 height 15
checkbox input "true"
click at [120, 365] on input "file" at bounding box center [108, 360] width 77 height 24
type input "C:\fakepath\Screenshot 2025-09-15 at 6.46.11 AM.png"
click at [345, 592] on icon "submit" at bounding box center [350, 595] width 12 height 12
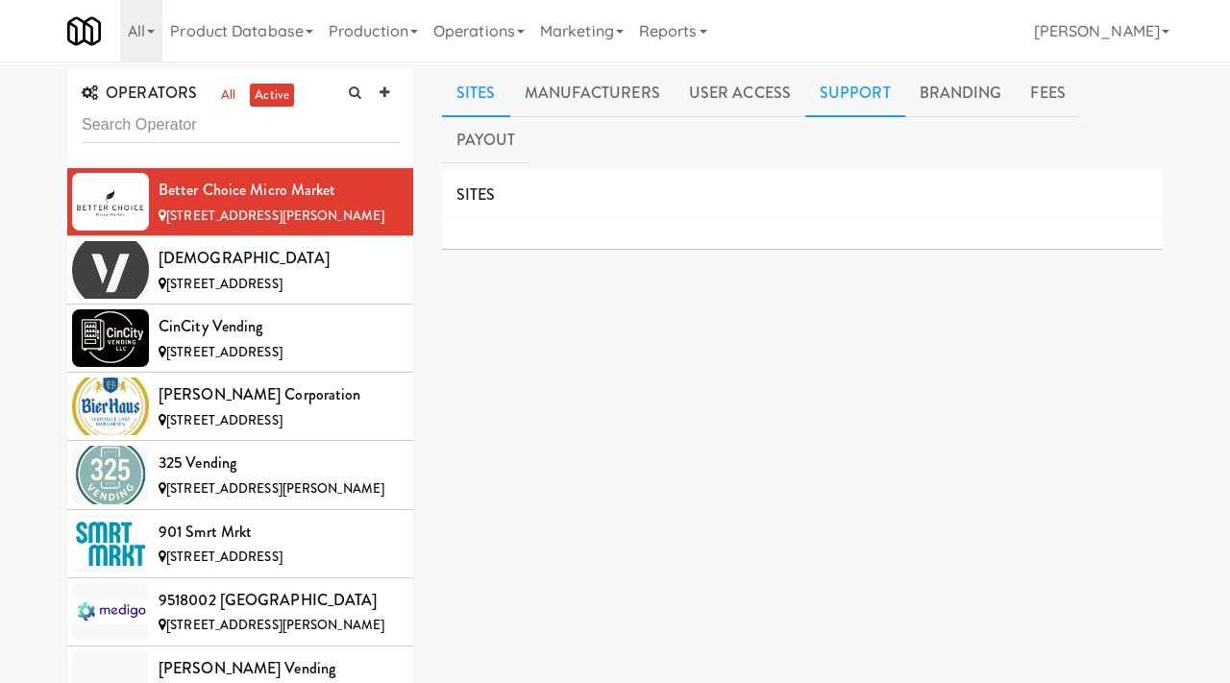
click at [859, 81] on link "Support" at bounding box center [855, 93] width 100 height 48
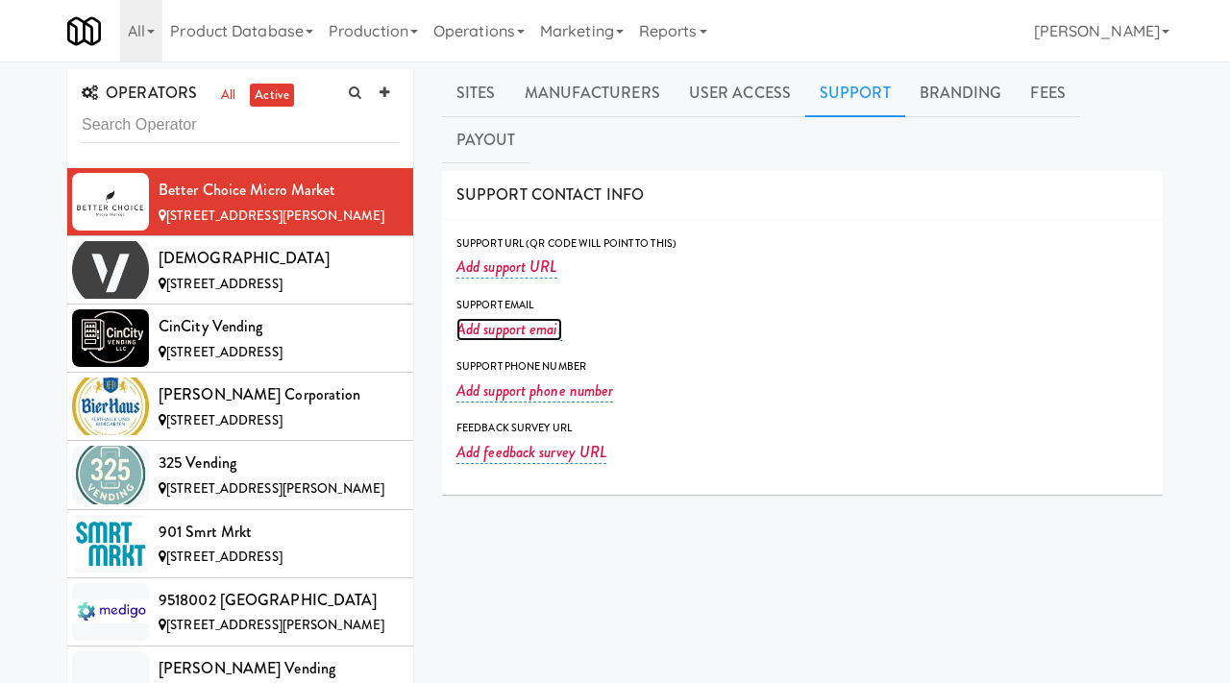
click at [521, 318] on link "Add support email" at bounding box center [510, 329] width 106 height 23
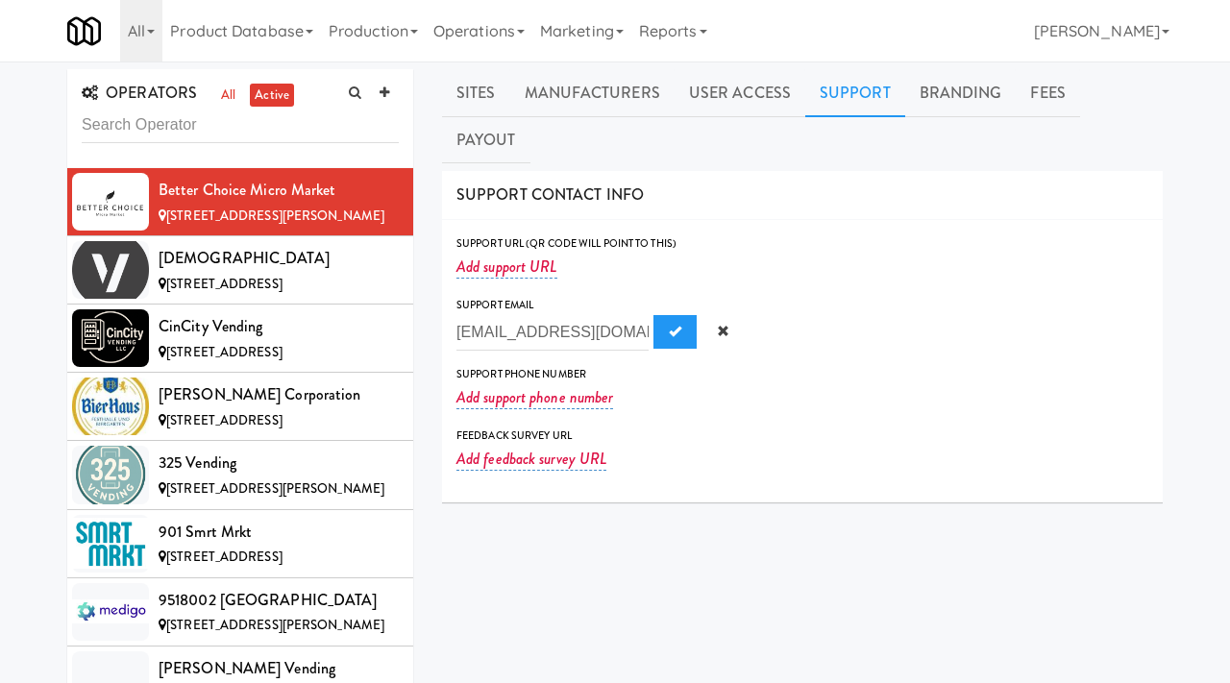
scroll to position [0, 95]
click at [517, 315] on input "betterchoicemicromarket@gmail.com" at bounding box center [553, 333] width 192 height 36
type input "betterchoicemicromarket@gmail.com"
click at [654, 315] on button "Submit" at bounding box center [675, 332] width 43 height 35
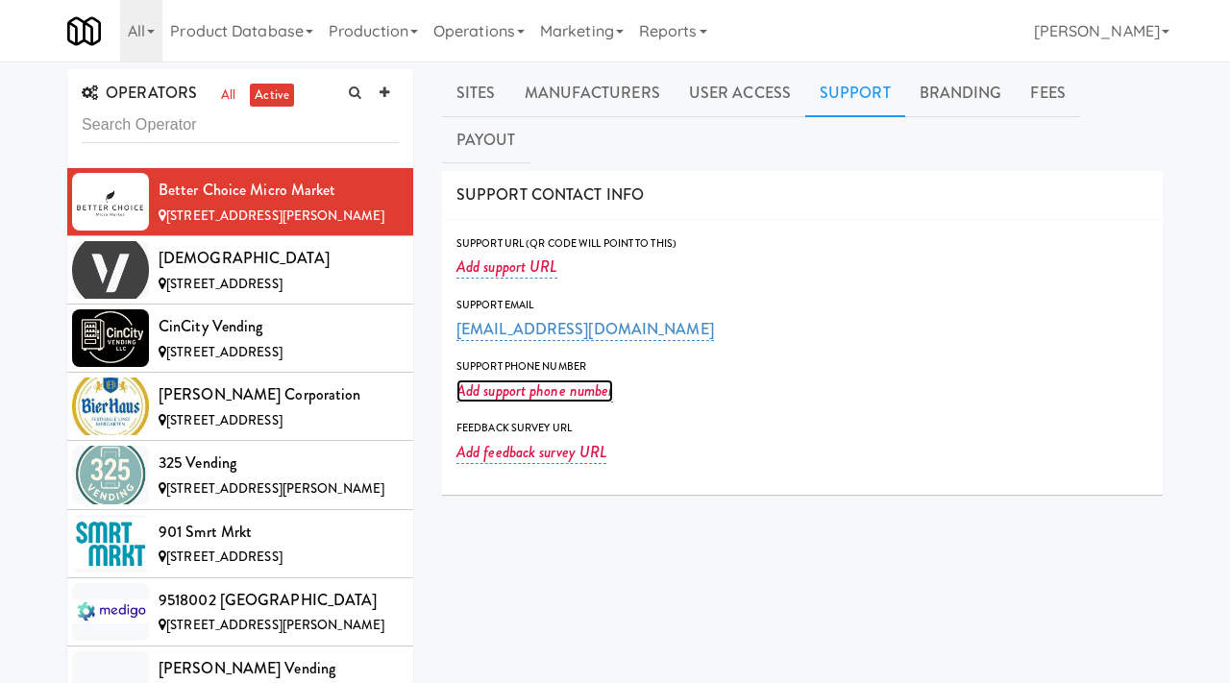
click at [508, 380] on link "Add support phone number" at bounding box center [535, 391] width 157 height 23
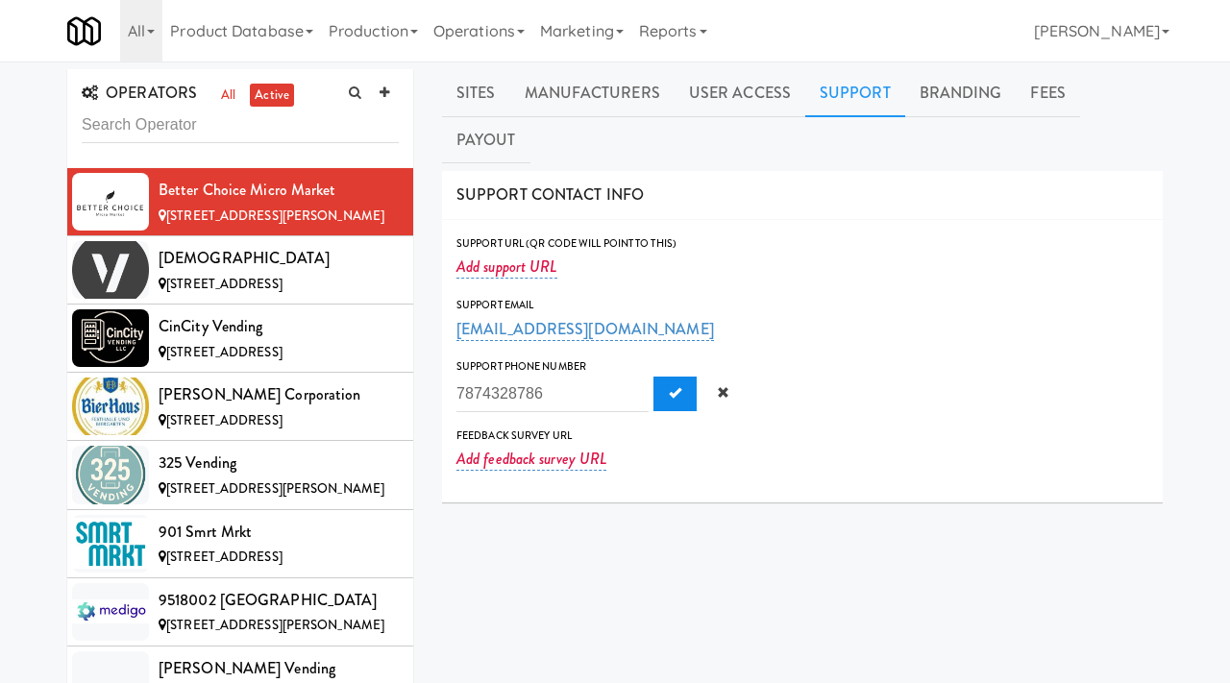
type input "7874328786"
click at [654, 377] on button "Submit" at bounding box center [675, 394] width 43 height 35
click at [386, 91] on icon at bounding box center [385, 93] width 10 height 12
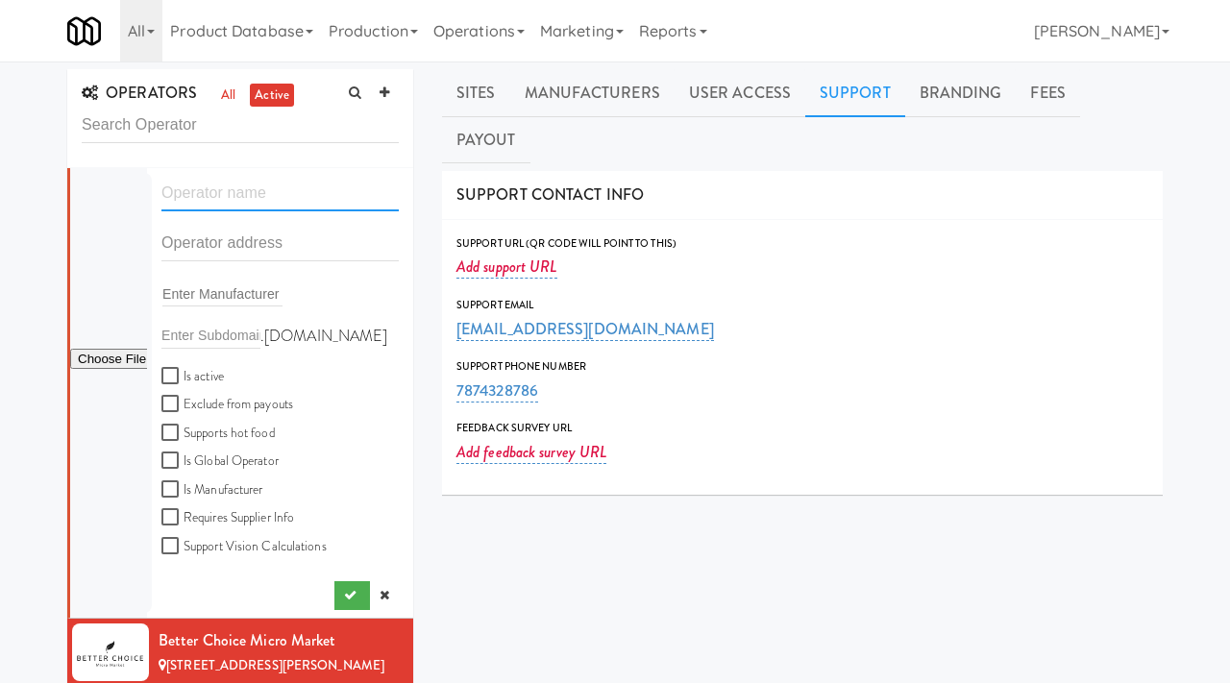
click at [219, 203] on input "text" at bounding box center [279, 194] width 237 height 36
paste input "For Fun or Fuel"
type input "For Fun or Fuel"
click at [213, 233] on input "text" at bounding box center [279, 244] width 237 height 36
paste input "3441 S Lincoln ave"
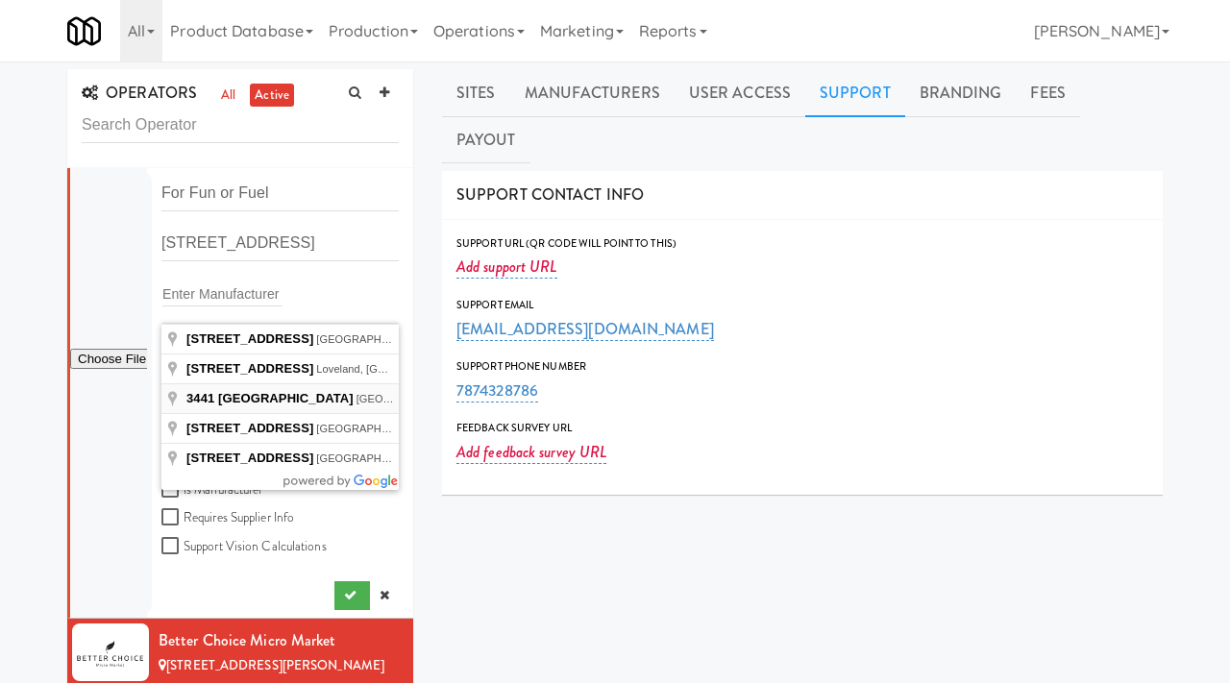
type input "3441 South Lincoln Avenue, Springfield, IL, USA"
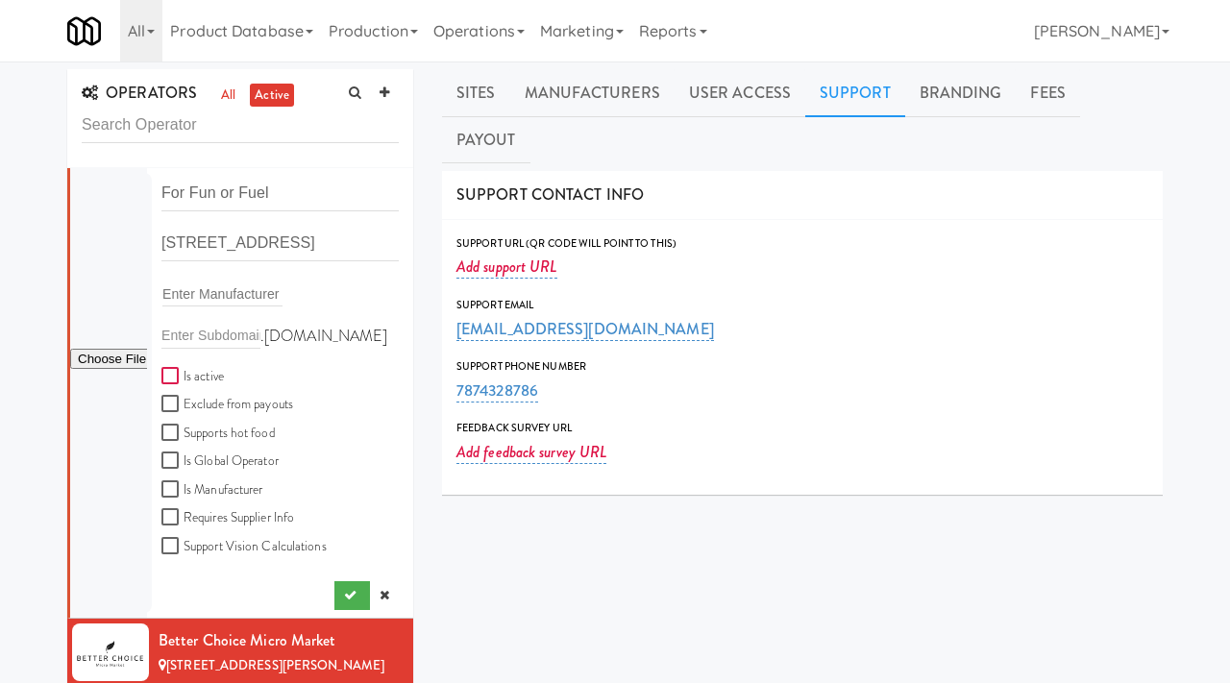
click at [167, 372] on input "Is active" at bounding box center [172, 376] width 22 height 15
checkbox input "true"
click at [111, 359] on input "file" at bounding box center [108, 360] width 77 height 24
type input "C:\fakepath\4f210956-24cb-4369-a078-9c2d6504aa8c-0-2logo___dark_icon__270_x_270…"
click at [342, 607] on button "submit" at bounding box center [352, 596] width 36 height 29
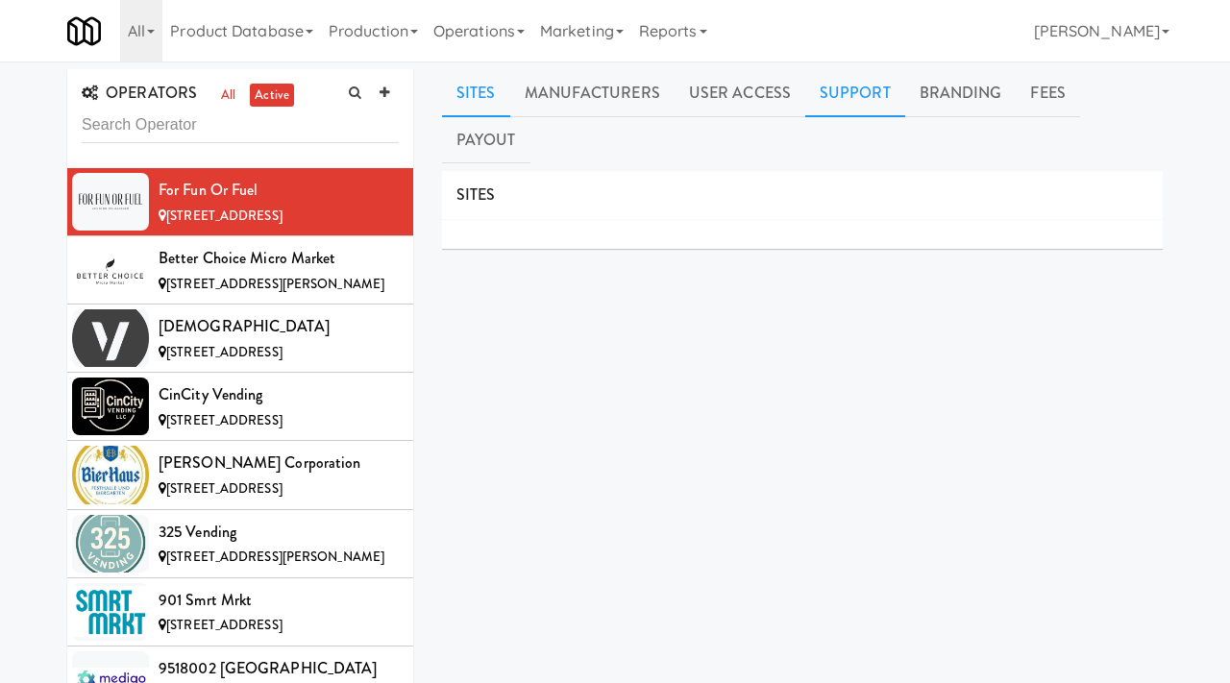
click at [830, 103] on link "Support" at bounding box center [855, 93] width 100 height 48
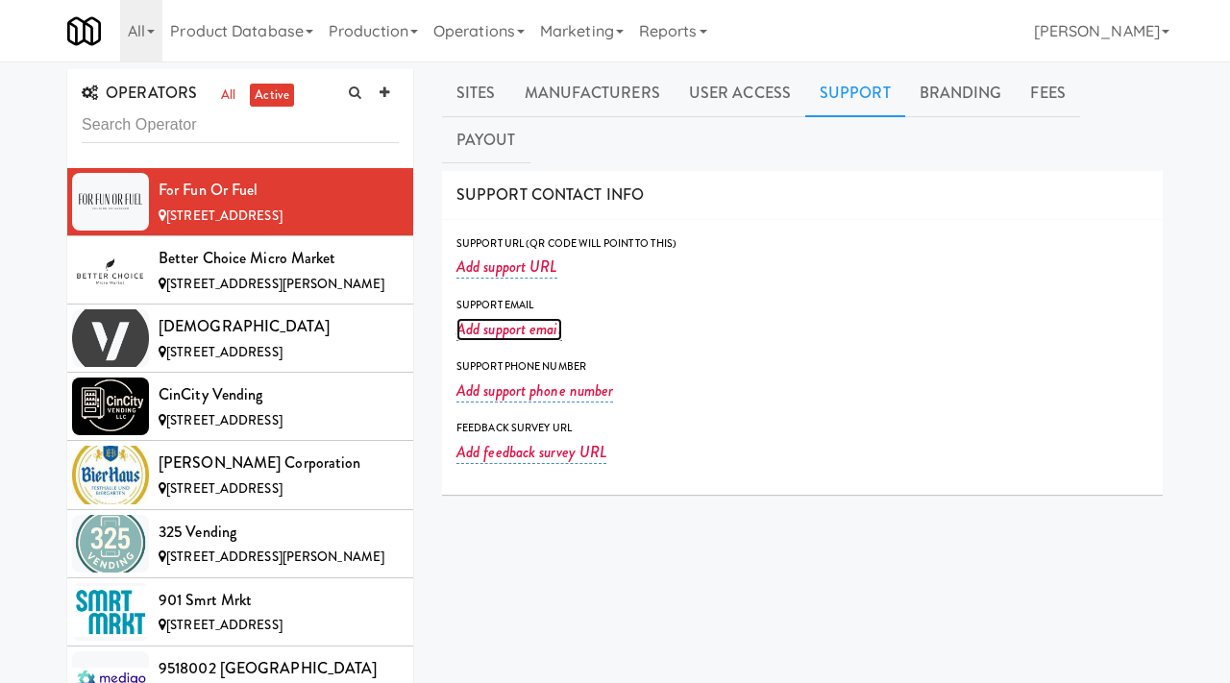
click at [519, 318] on link "Add support email" at bounding box center [510, 329] width 106 height 23
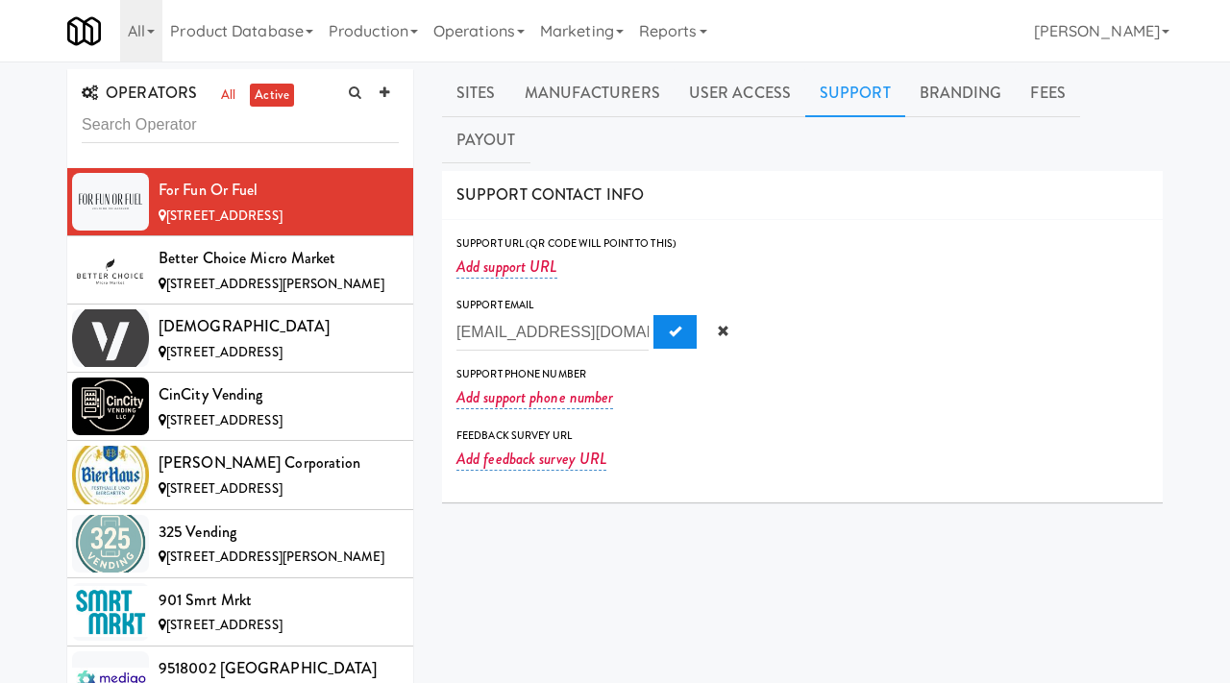
type input "info@forfunorfuel.com"
click at [669, 325] on span "Submit" at bounding box center [675, 331] width 12 height 12
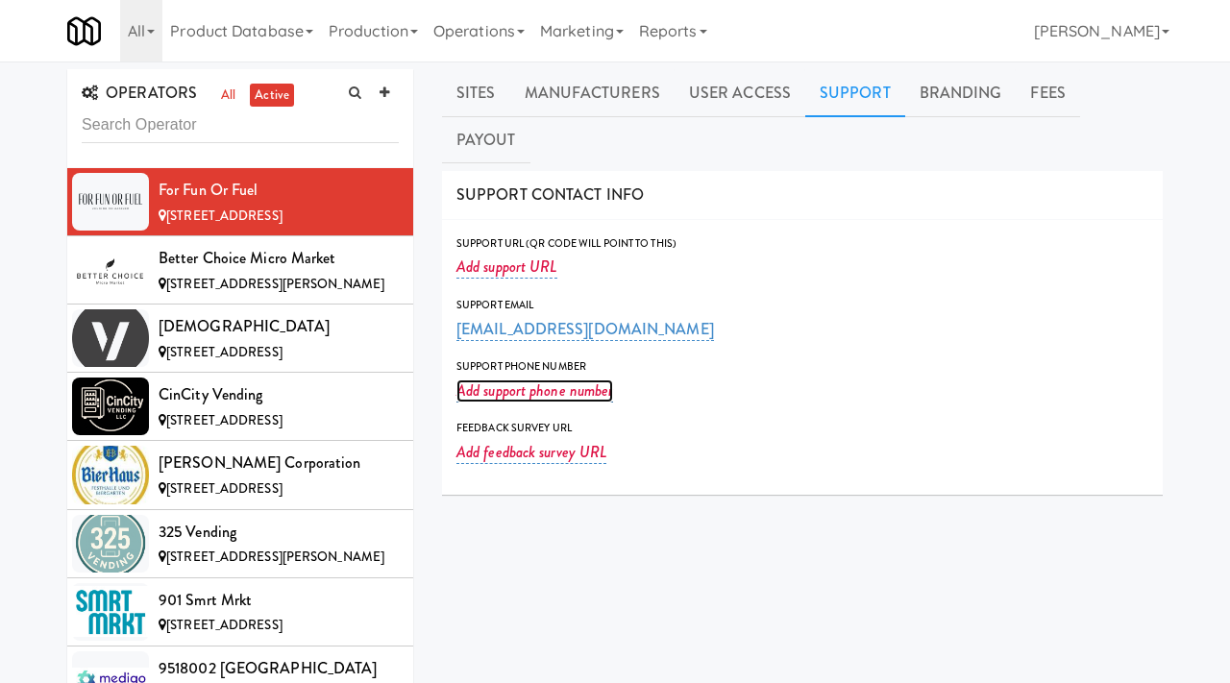
click at [544, 380] on link "Add support phone number" at bounding box center [535, 391] width 157 height 23
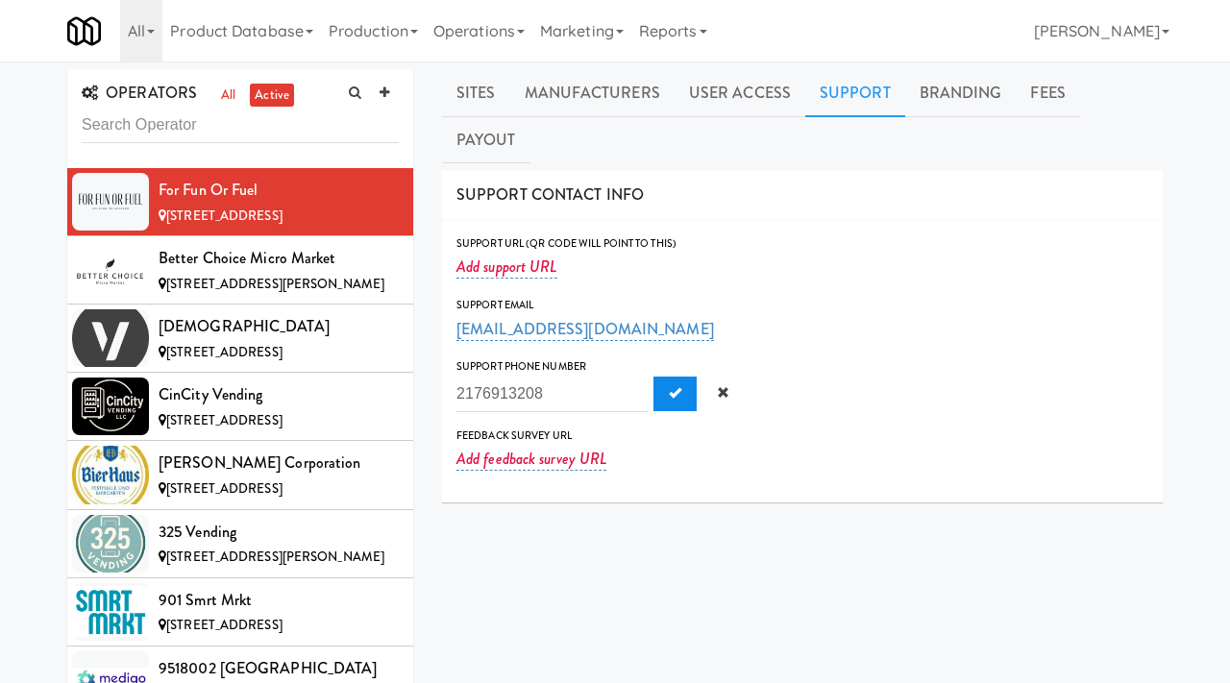
type input "2176913208"
click at [656, 377] on button "Submit" at bounding box center [675, 394] width 43 height 35
click at [386, 89] on icon at bounding box center [385, 93] width 10 height 12
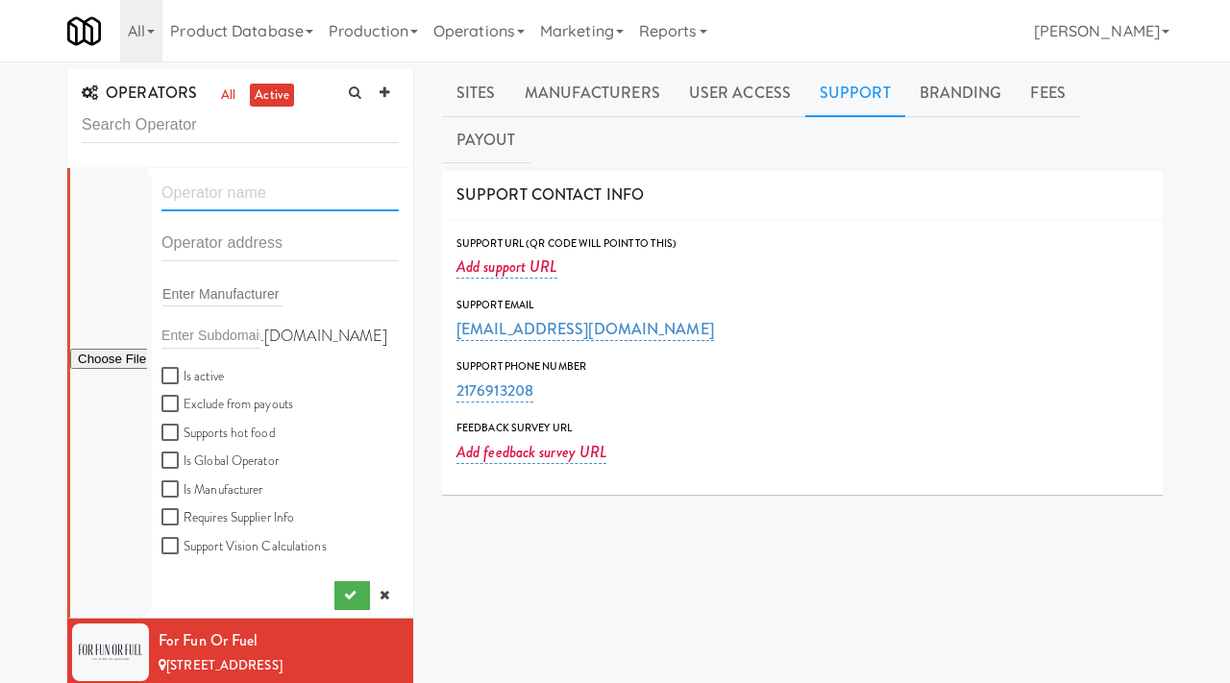
click at [200, 194] on input "text" at bounding box center [279, 194] width 237 height 36
paste input "Buck's Munchie Machines"
type input "Buck's Munchie Machines"
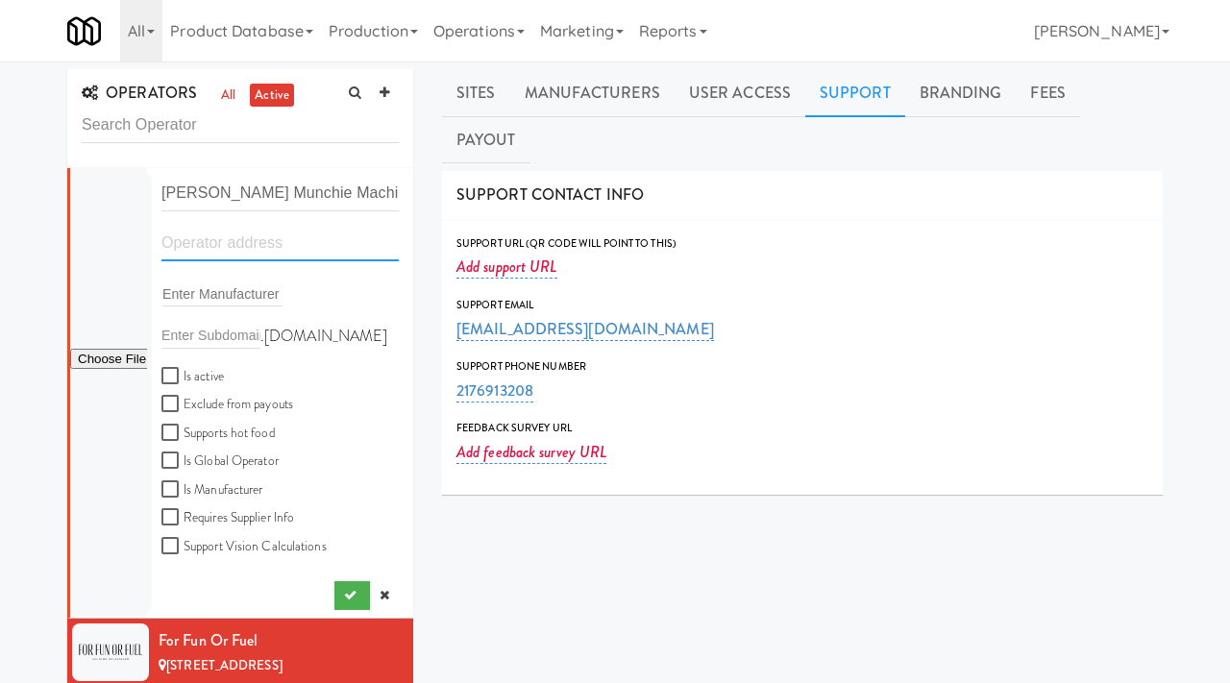
click at [218, 243] on input "text" at bounding box center [279, 244] width 237 height 36
paste input "351 PASEO NUEVO"
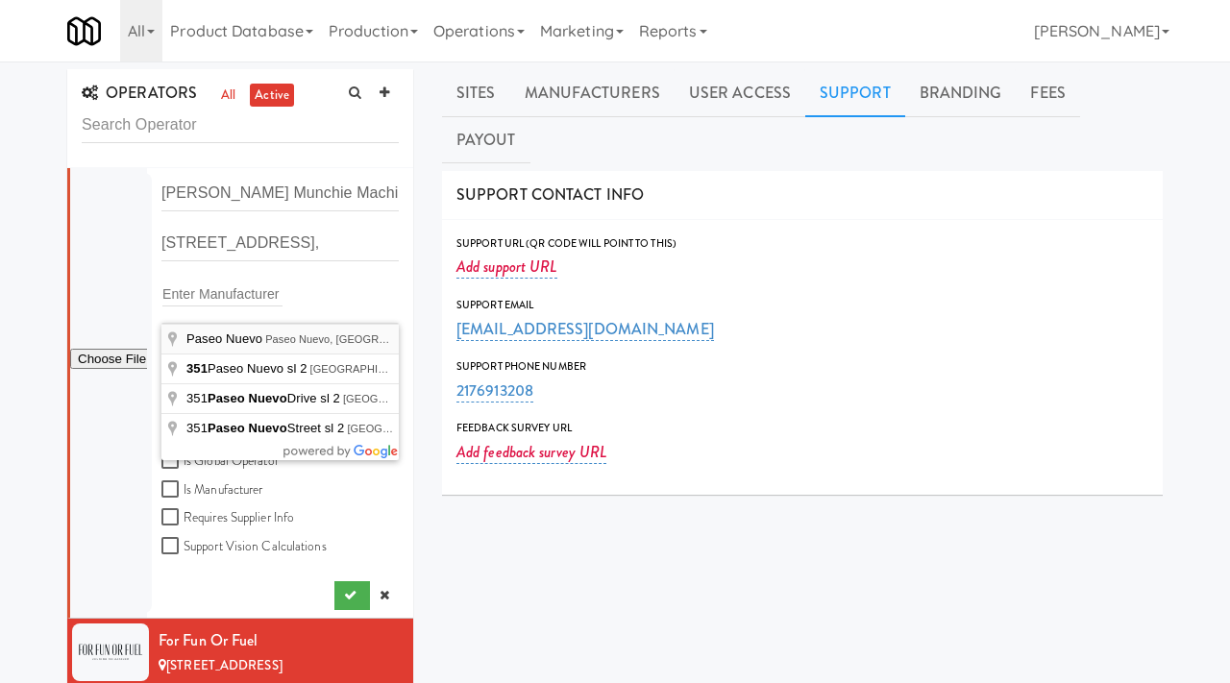
type input "Paseo Nuevo, Paseo Nuevo, Santa Barbara, CA, USA"
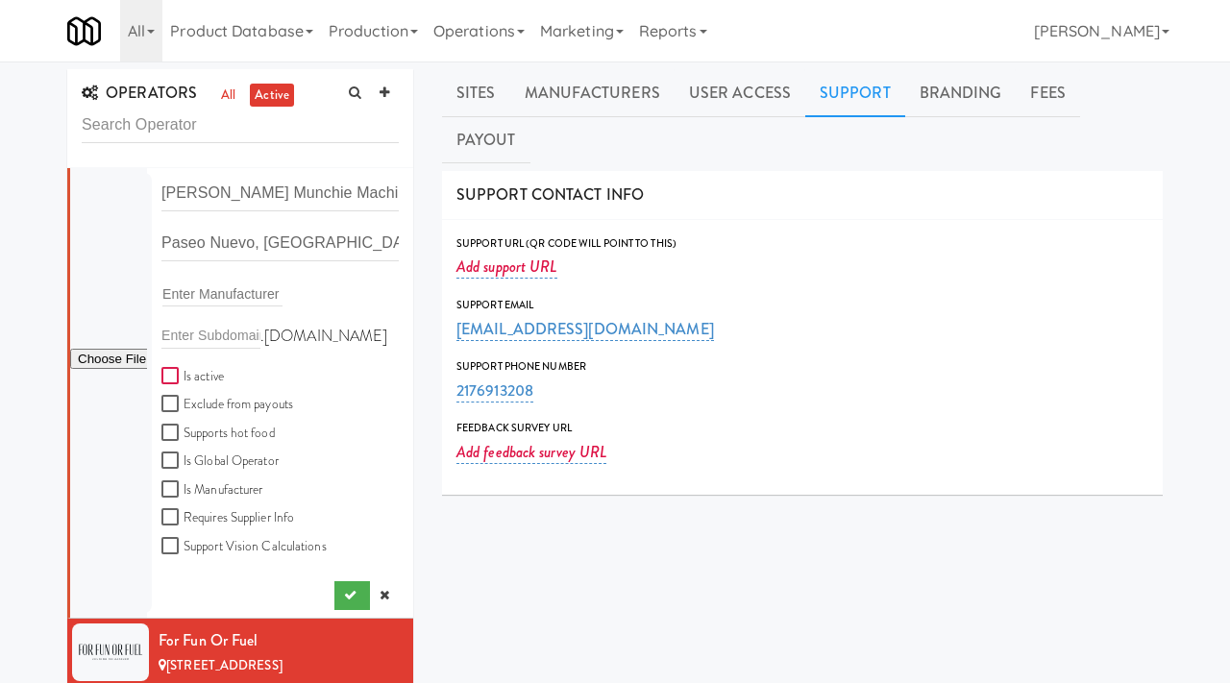
click at [172, 374] on input "Is active" at bounding box center [172, 376] width 22 height 15
checkbox input "true"
click at [344, 591] on icon "submit" at bounding box center [350, 595] width 12 height 12
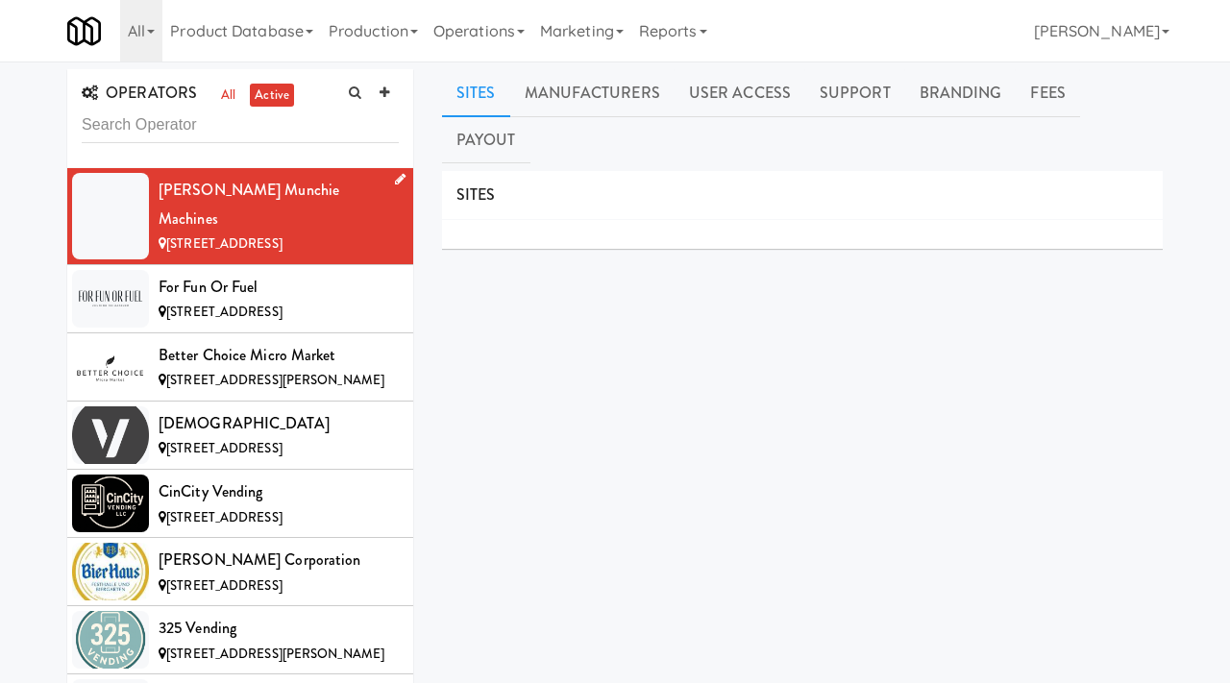
click at [396, 186] on link at bounding box center [396, 180] width 18 height 24
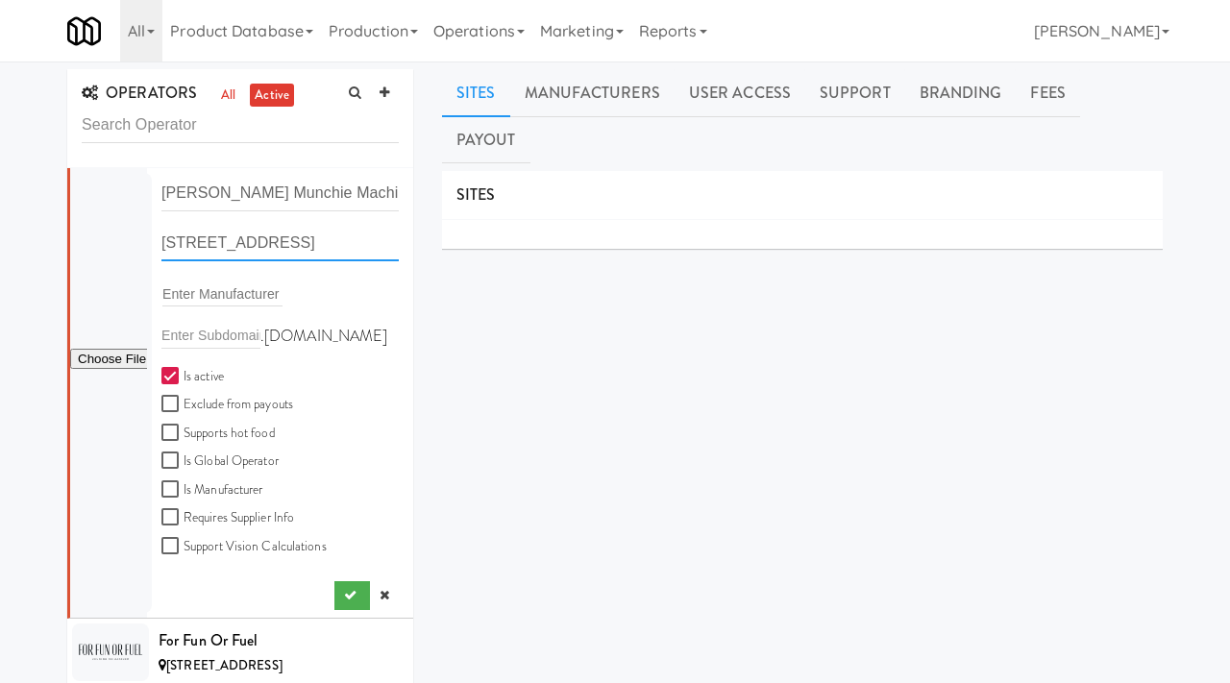
click at [267, 247] on input "651 Paseo Nuevo, Santa Barbara CA" at bounding box center [279, 244] width 237 height 36
paste input "351 PASEO NUEVO"
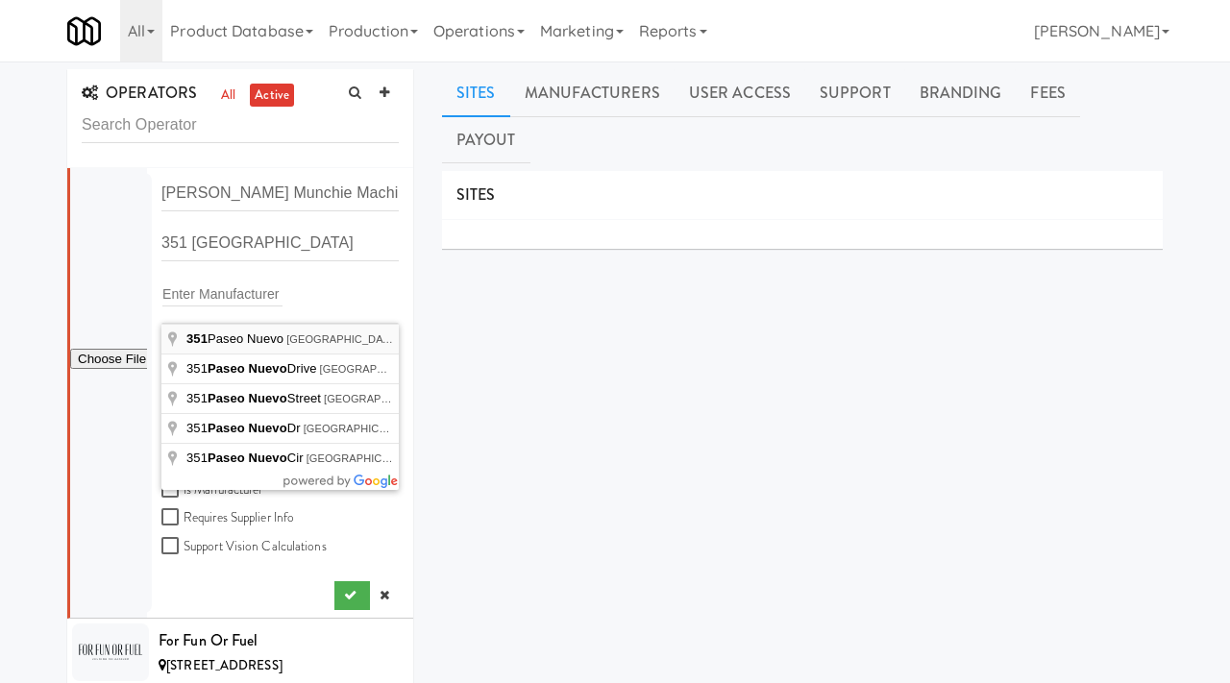
type input "351 Paseo Nuevo, Santa Barbara, CA, USA"
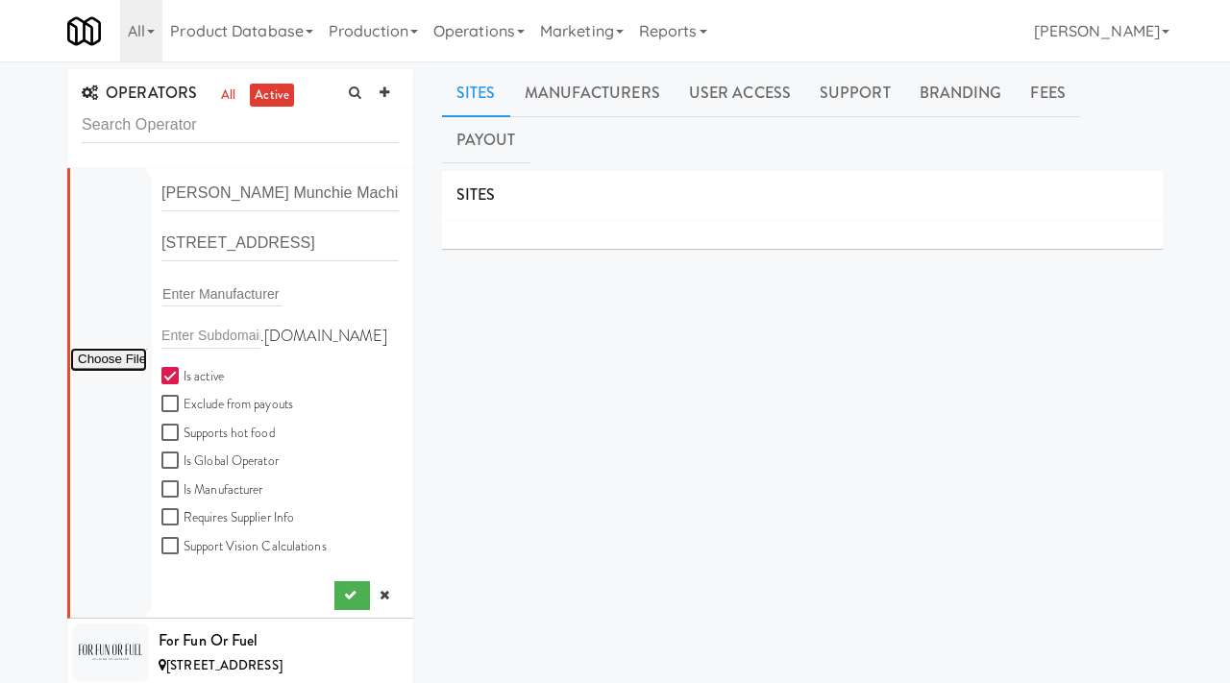
click at [107, 354] on input "file" at bounding box center [108, 360] width 77 height 24
type input "C:\fakepath\968301ad-d7fe-4a38-9eca-ea64bb5cb9f0-0-2logo___dark_icon__270_x_270…"
click at [345, 583] on button "submit" at bounding box center [352, 596] width 36 height 29
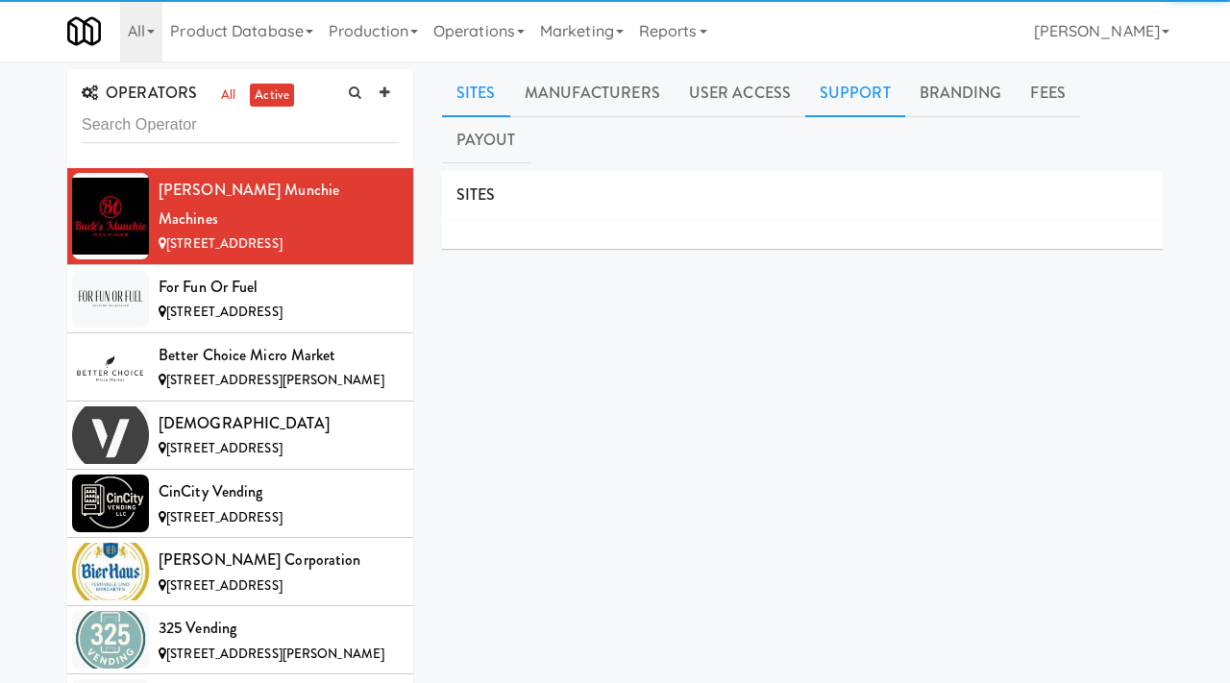
click at [841, 91] on link "Support" at bounding box center [855, 93] width 100 height 48
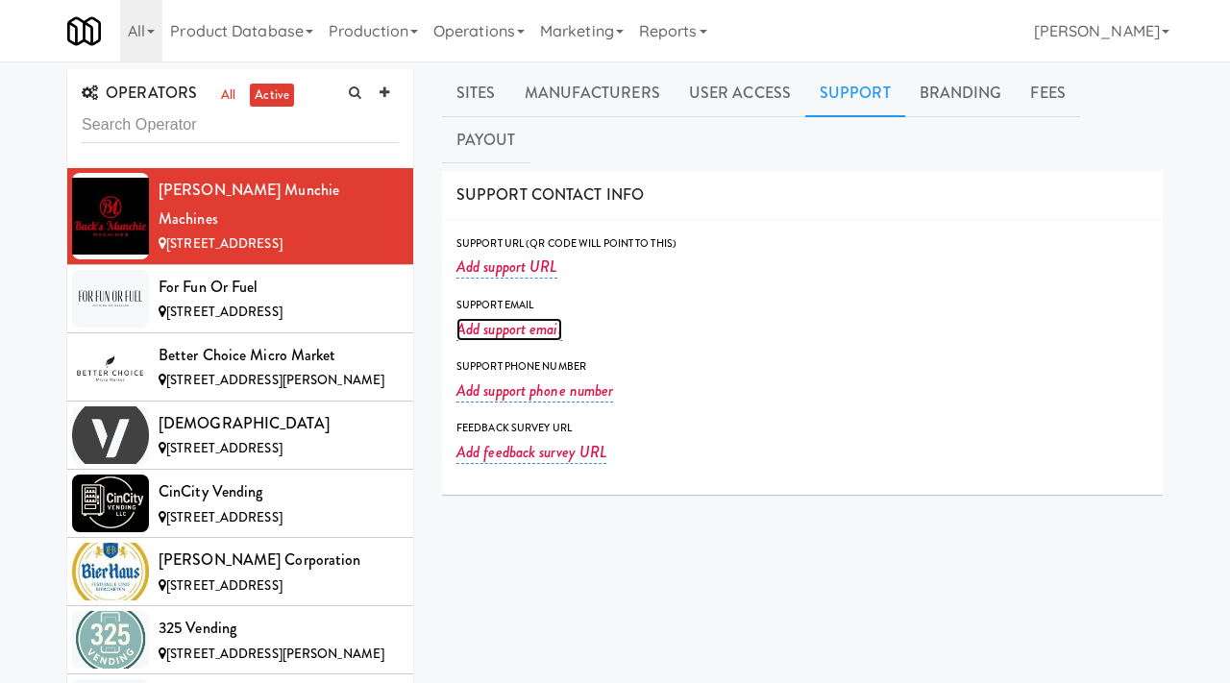
click at [510, 318] on link "Add support email" at bounding box center [510, 329] width 106 height 23
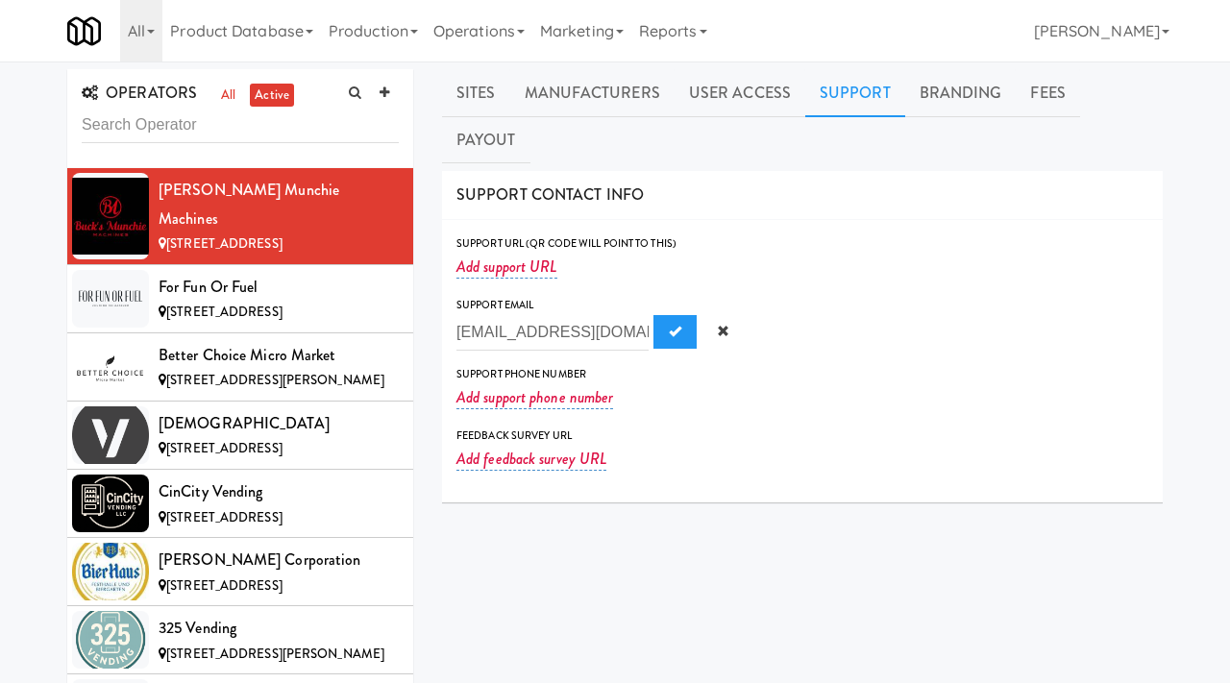
scroll to position [0, 86]
type input "bmm@bucksmunchiemachines.com"
click at [669, 325] on span "Submit" at bounding box center [675, 331] width 12 height 12
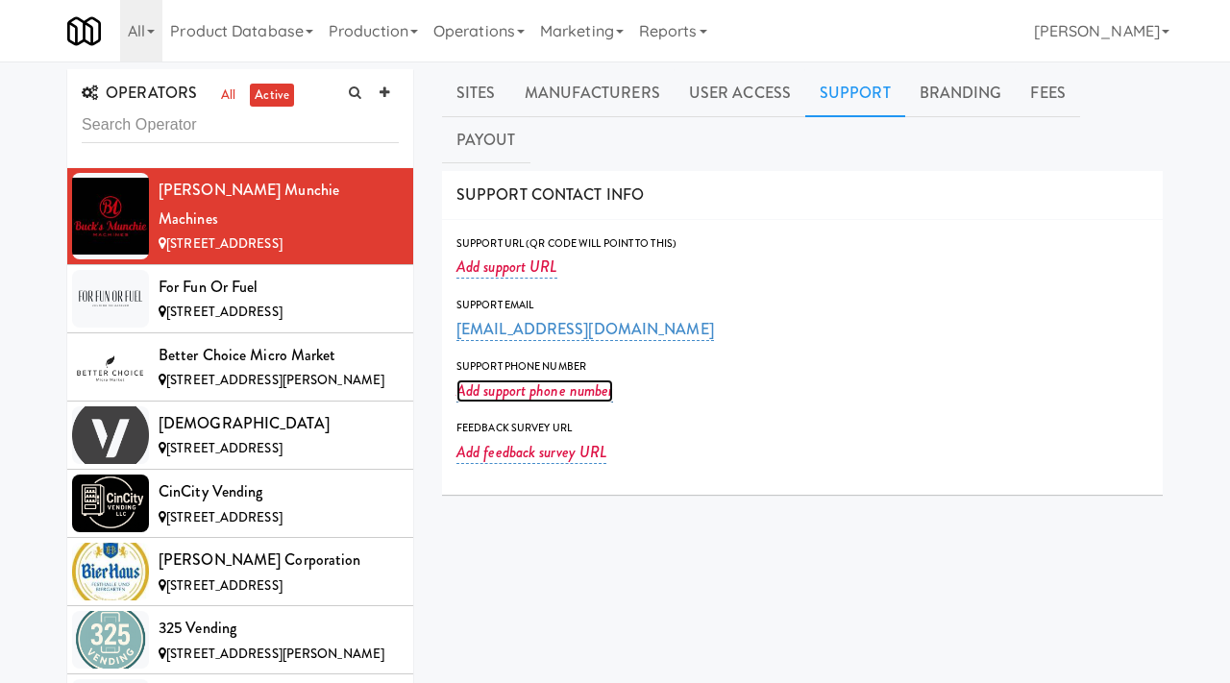
click at [477, 380] on link "Add support phone number" at bounding box center [535, 391] width 157 height 23
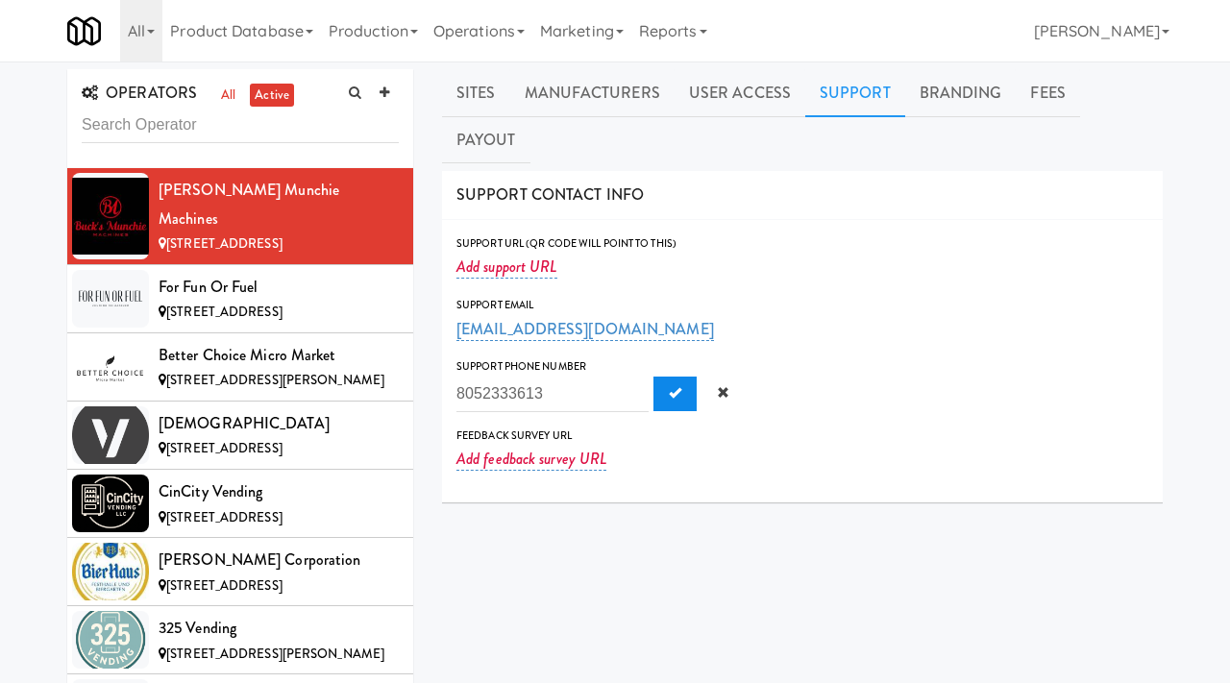
type input "8052333613"
click at [669, 386] on span "Submit" at bounding box center [675, 392] width 12 height 12
click at [384, 81] on link at bounding box center [384, 93] width 29 height 29
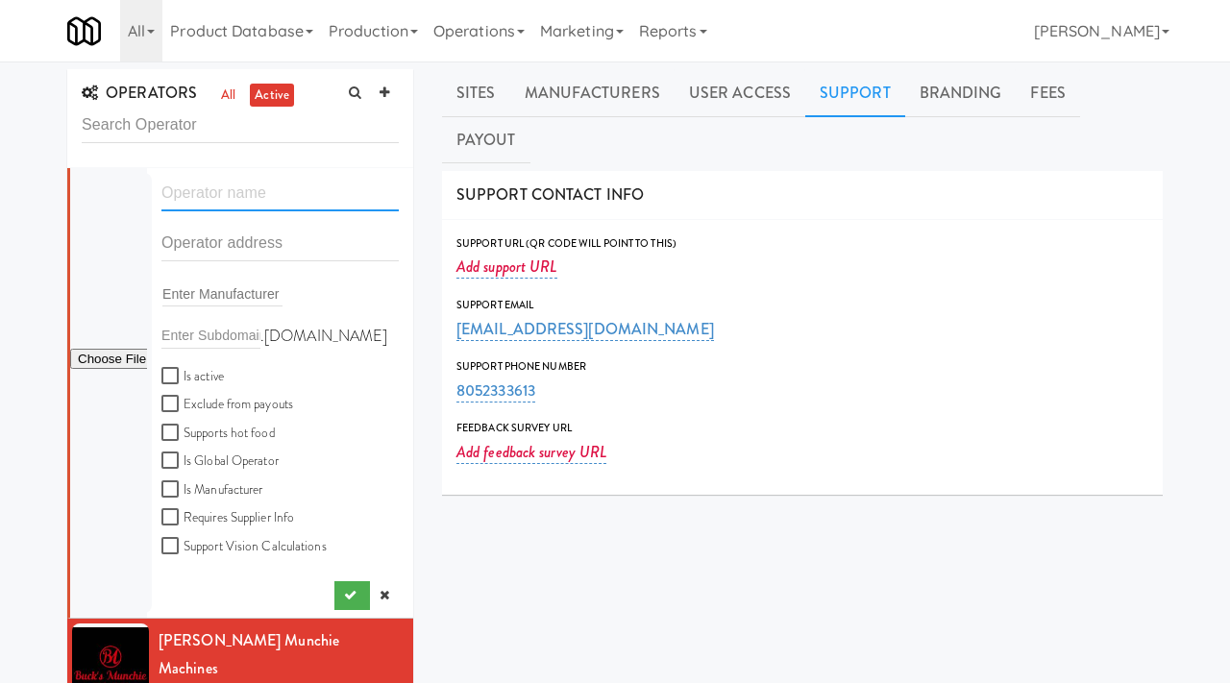
click at [227, 201] on input "text" at bounding box center [279, 194] width 237 height 36
paste input "Swift Mart Retail Solutions"
type input "Swift Mart Retail Solutions"
click at [255, 235] on input "text" at bounding box center [279, 244] width 237 height 36
paste input "1410 W Milledgeville Avenue"
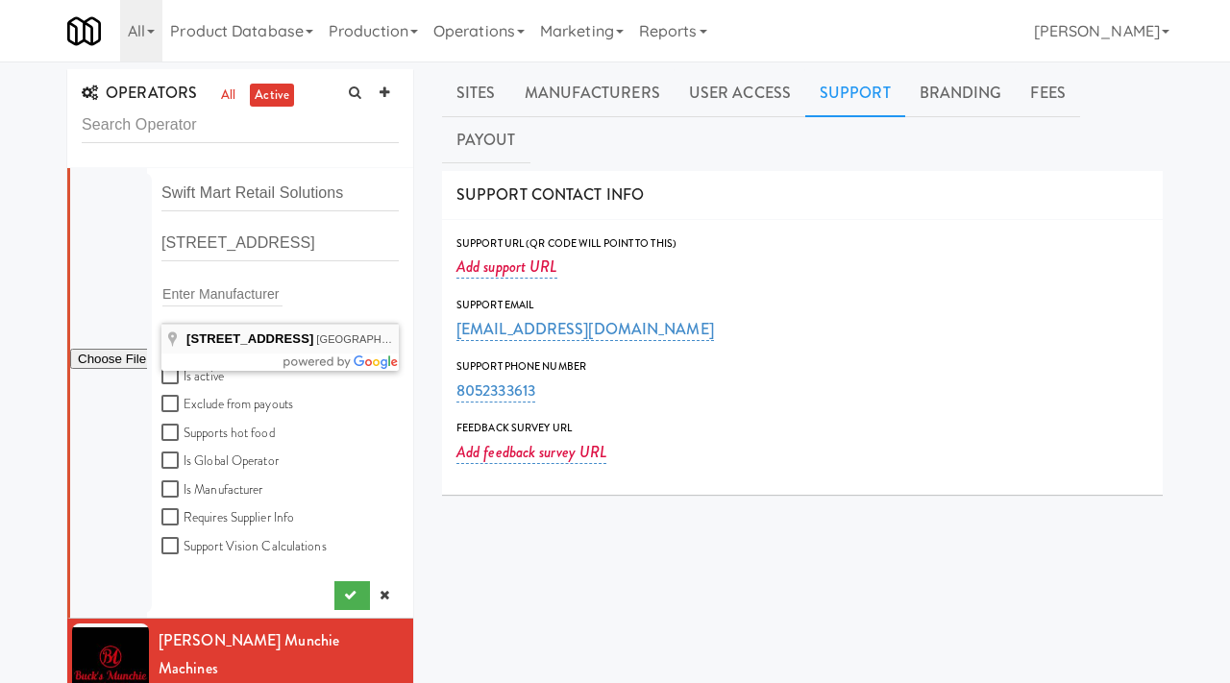
type input "1410 West Milledgeville Avenue, Lebanon, IN, USA"
click at [329, 254] on input "1410 West Milledgeville Avenue, Lebanon, IN, USA" at bounding box center [279, 244] width 237 height 36
click at [367, 247] on input "1410 West Milledgeville Avenue, Lebanon, IN, USA" at bounding box center [279, 244] width 237 height 36
click at [175, 377] on input "Is active" at bounding box center [172, 376] width 22 height 15
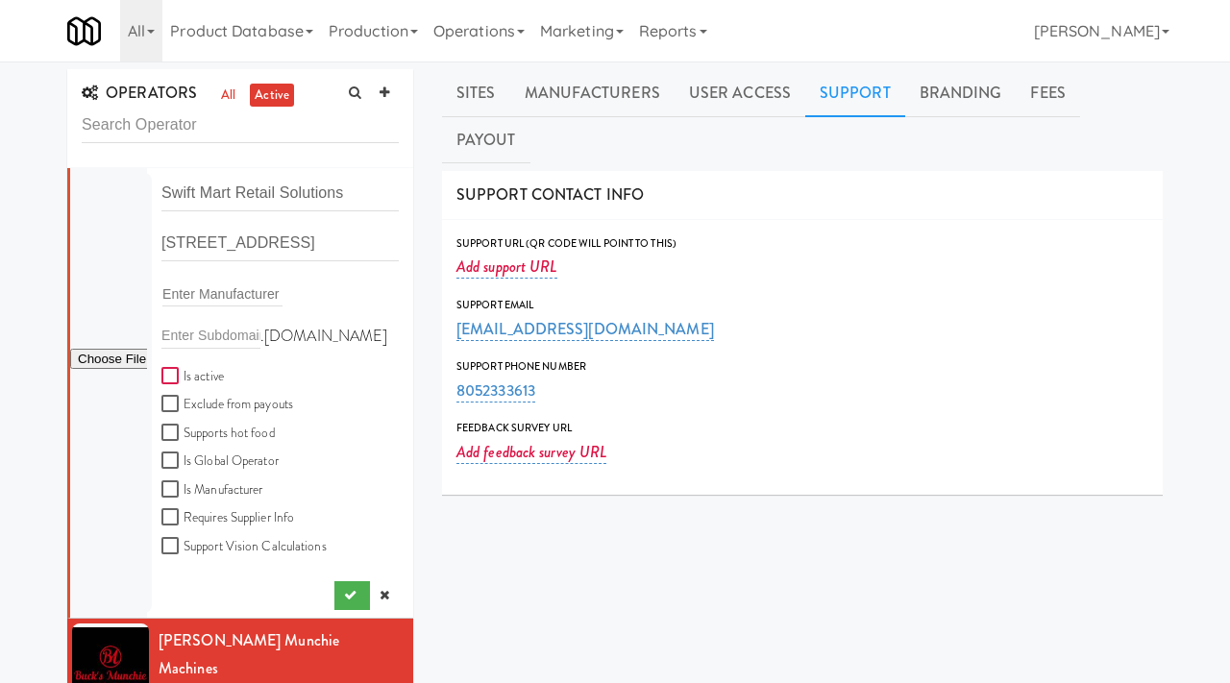
checkbox input "true"
click at [349, 589] on icon "submit" at bounding box center [350, 595] width 12 height 12
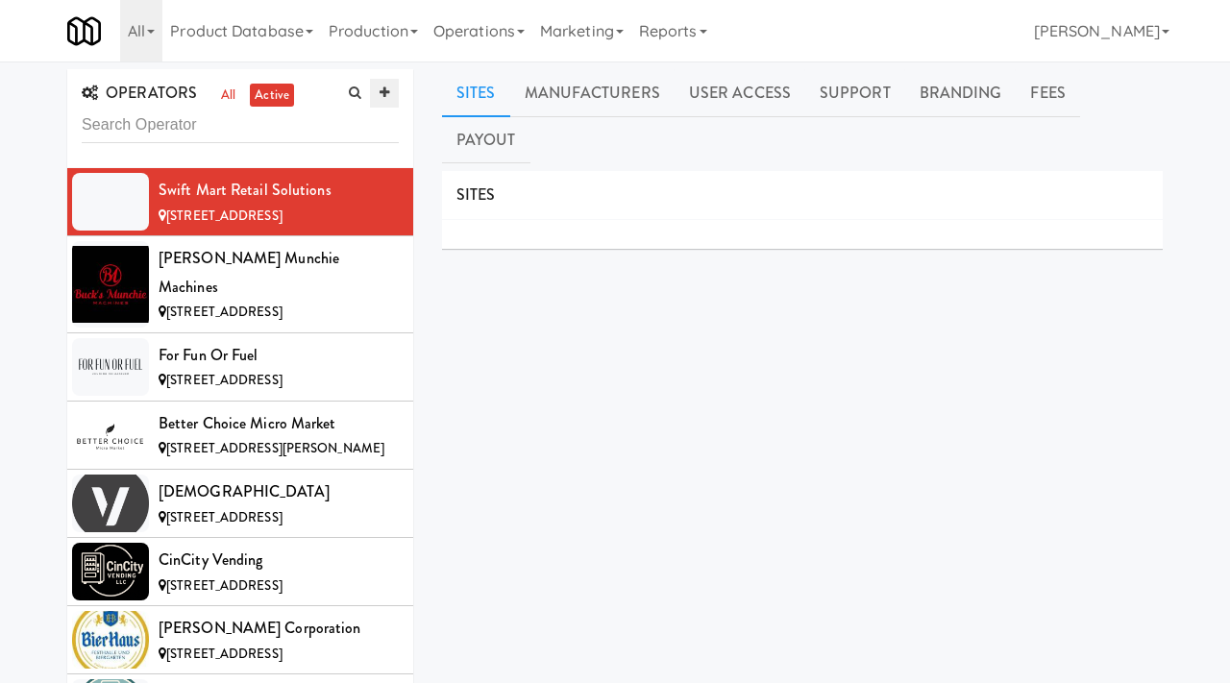
click at [377, 94] on link at bounding box center [384, 93] width 29 height 29
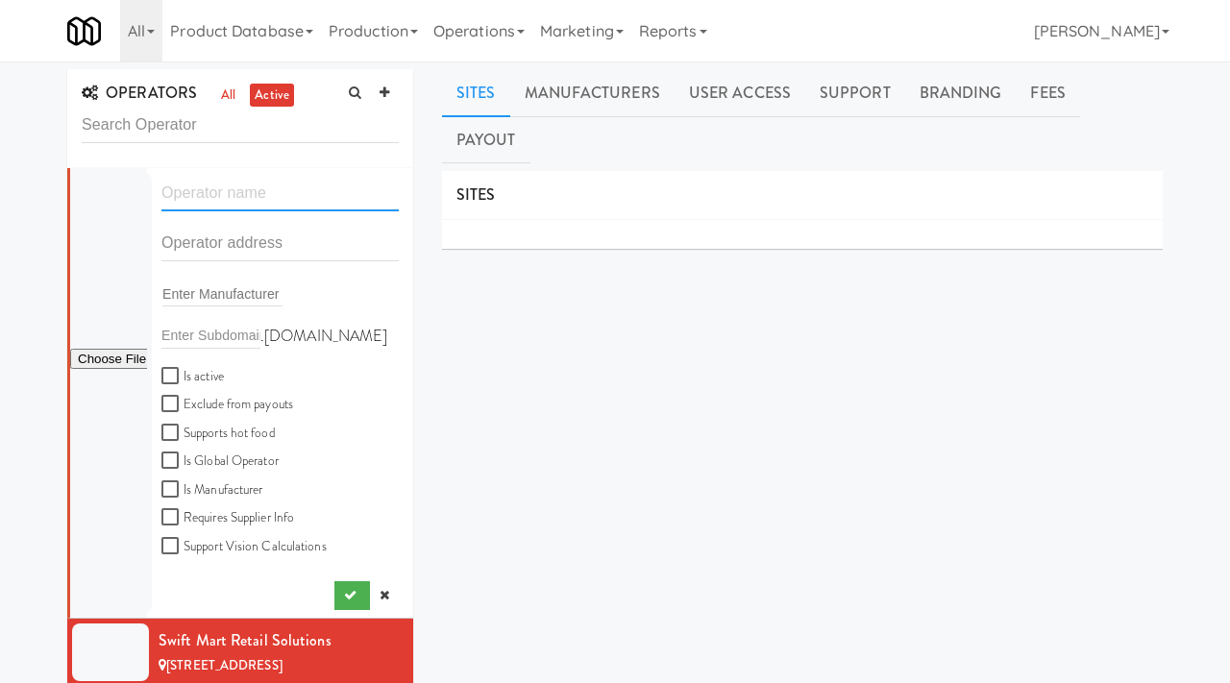
click at [229, 204] on input "text" at bounding box center [279, 194] width 237 height 36
paste input "Carter’s Quick Picks"
type input "Carter’s Quick Picks"
click at [235, 254] on input "text" at bounding box center [279, 244] width 237 height 36
paste input "2223 Fox Glen Circle"
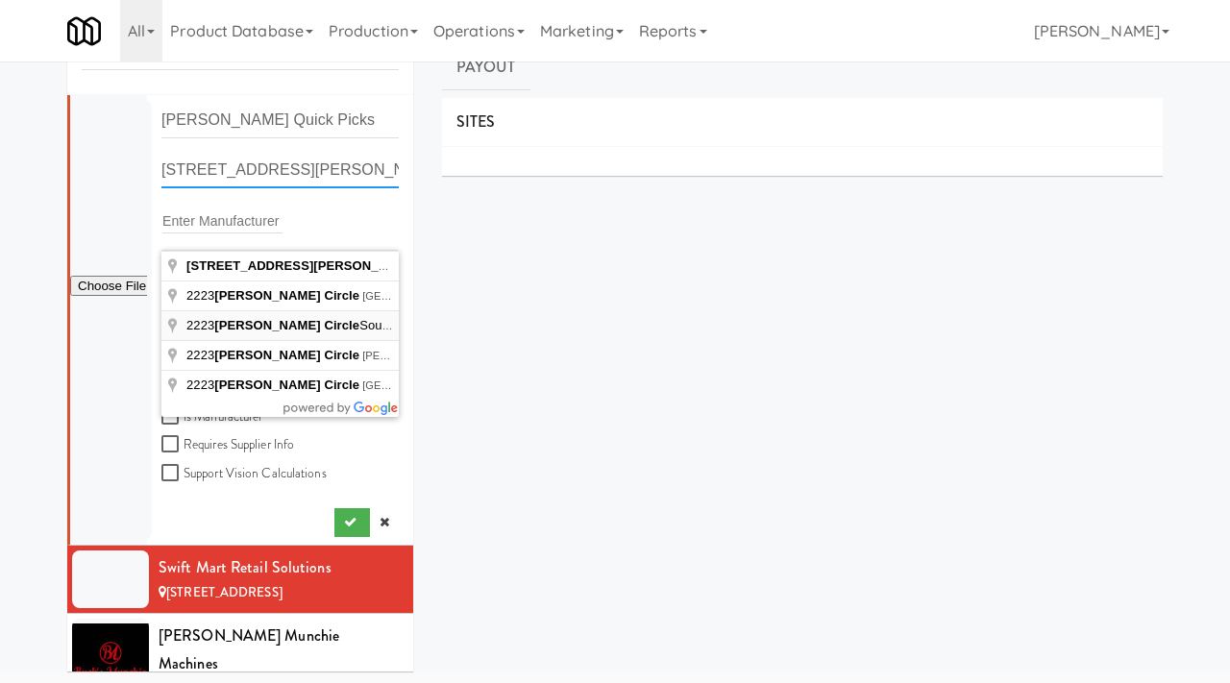
scroll to position [78, 0]
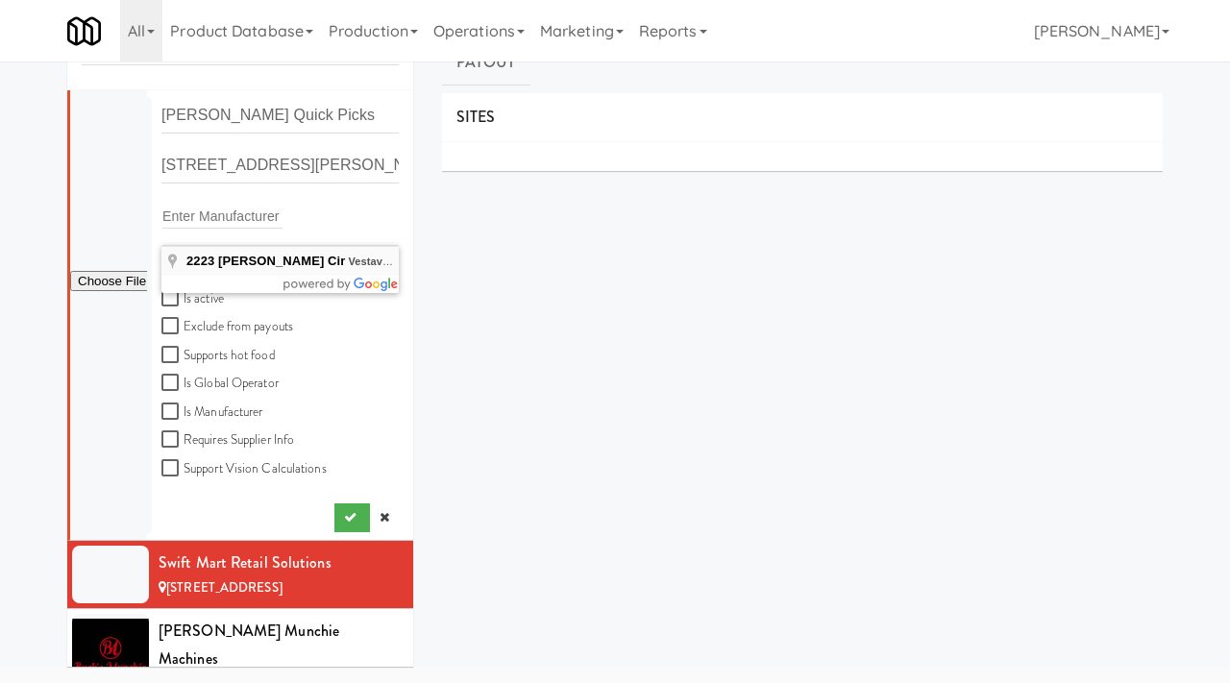
type input "2223 Fox Glen Cir, Vestavia Hills, AL, USA"
click at [170, 295] on input "Is active" at bounding box center [172, 298] width 22 height 15
checkbox input "true"
click at [99, 285] on input "file" at bounding box center [108, 282] width 77 height 24
type input "C:\fakepath\4206e99e-1341-4bd0-ad51-fb0fd50d1f93-0-2logo___dark_icon__270_x_270…"
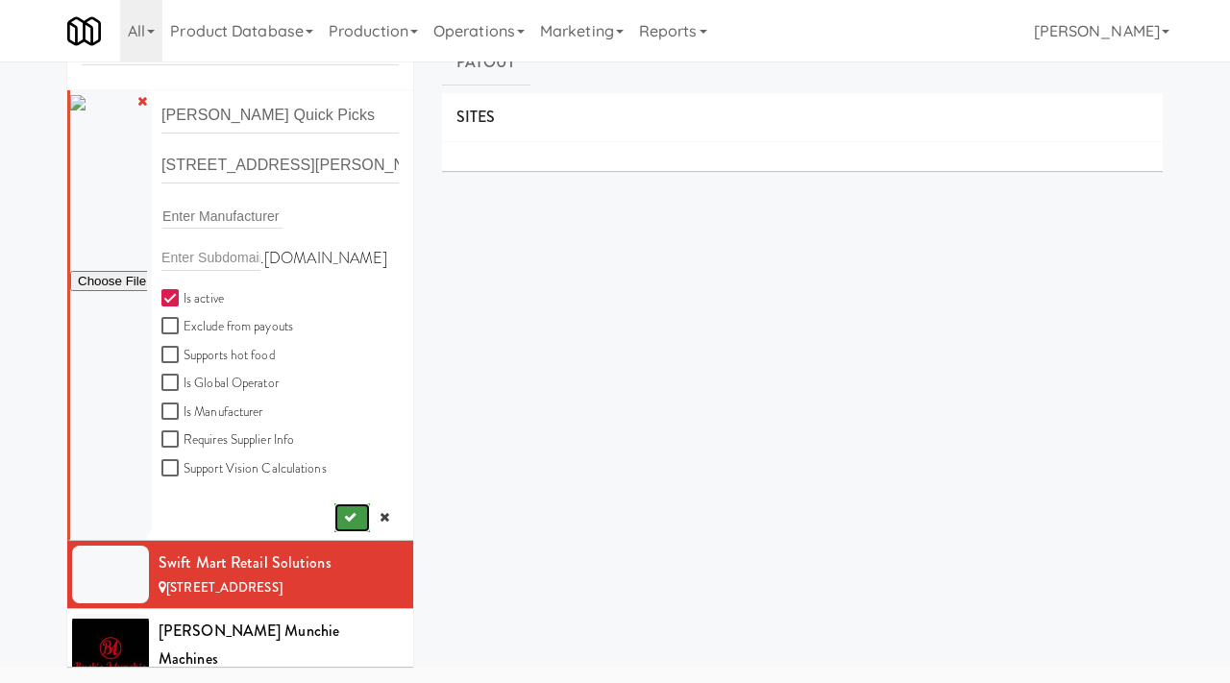
click at [346, 520] on icon "submit" at bounding box center [350, 517] width 12 height 12
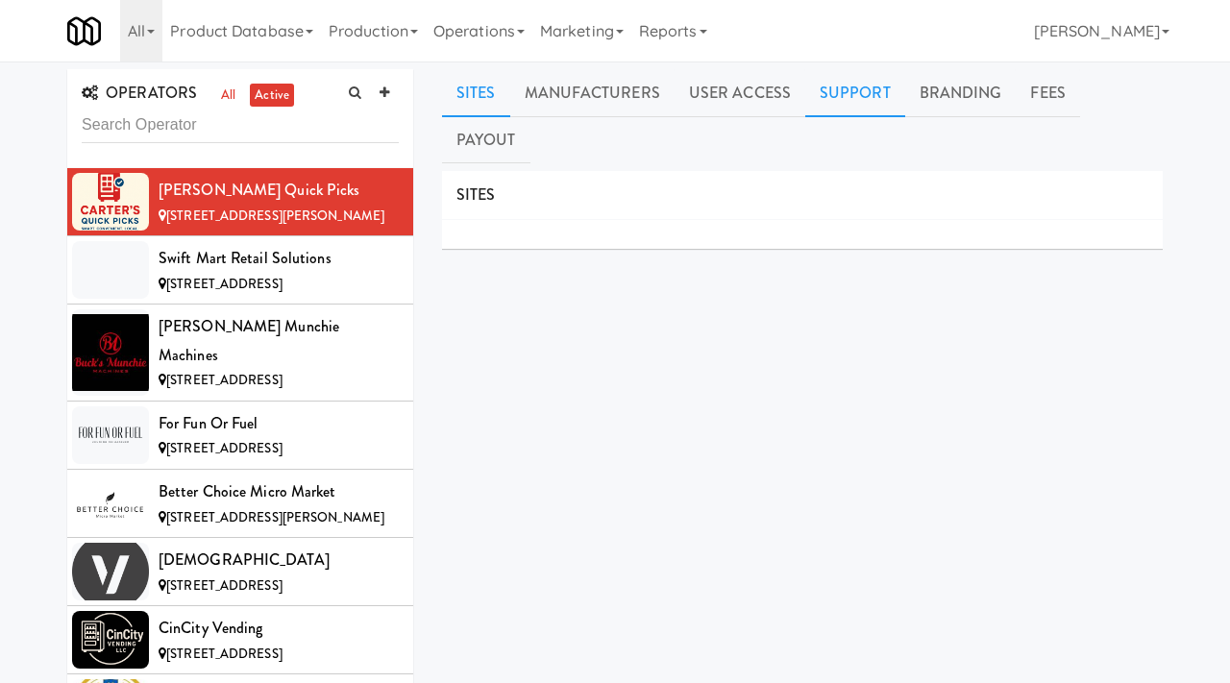
click at [842, 105] on link "Support" at bounding box center [855, 93] width 100 height 48
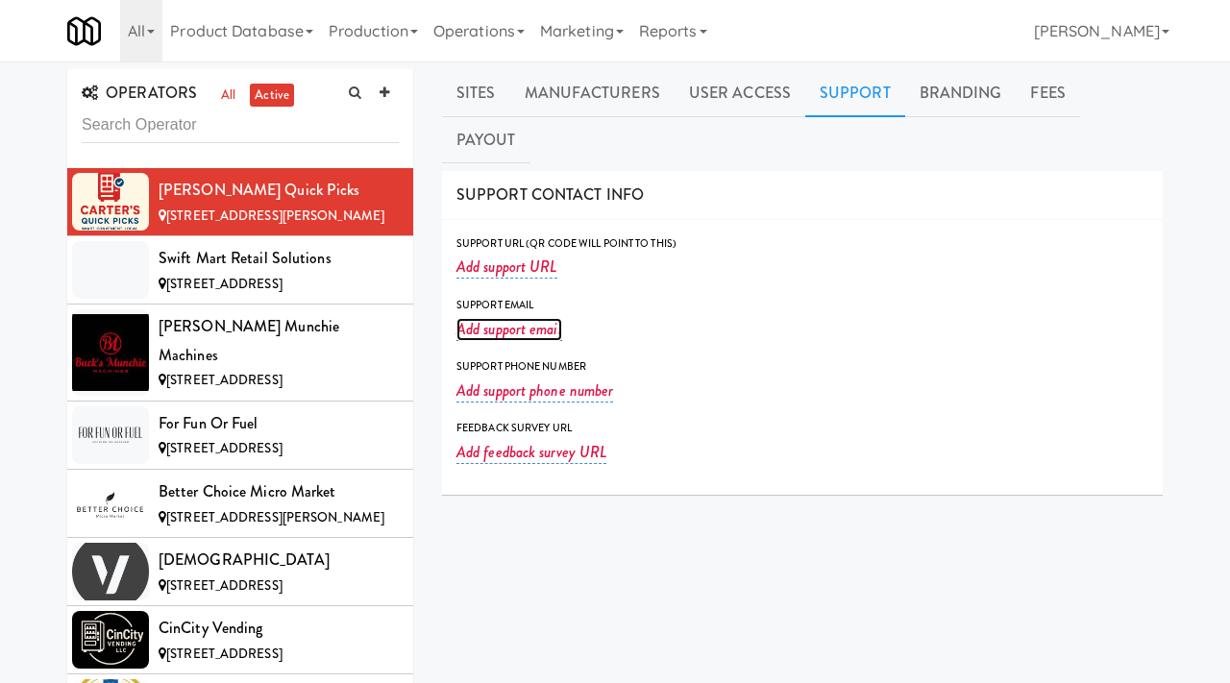
click at [519, 318] on link "Add support email" at bounding box center [510, 329] width 106 height 23
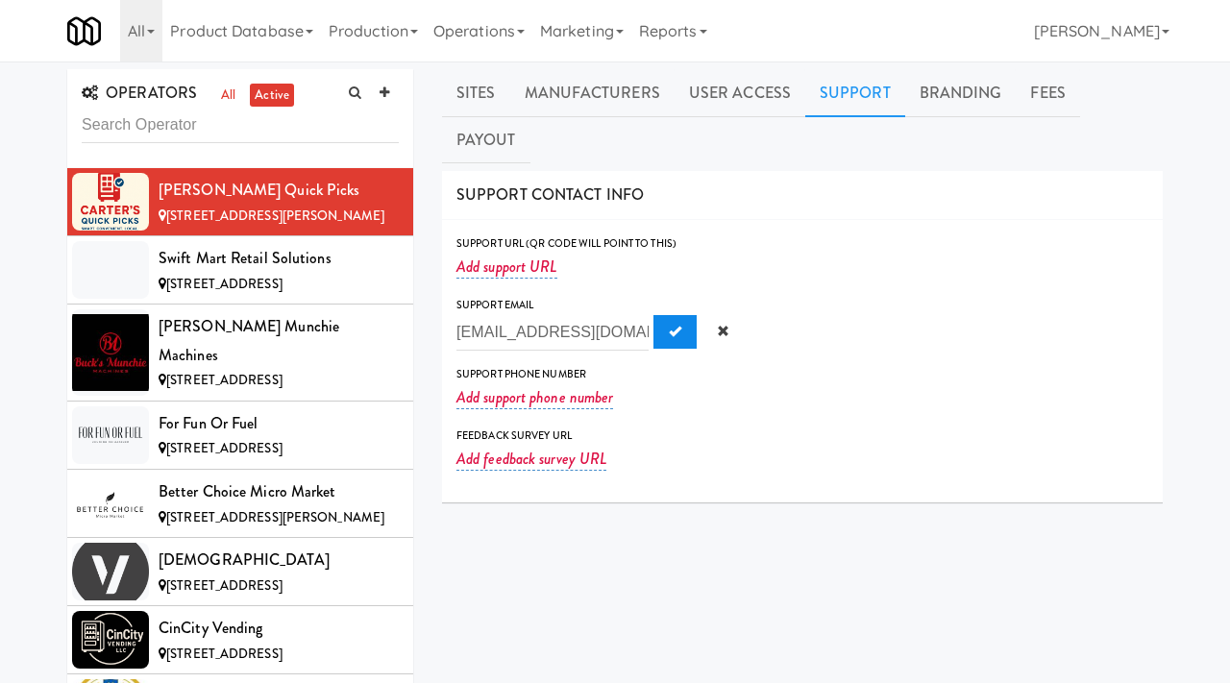
type input "jbcarter3@aol.com"
click at [654, 315] on button "Submit" at bounding box center [675, 332] width 43 height 35
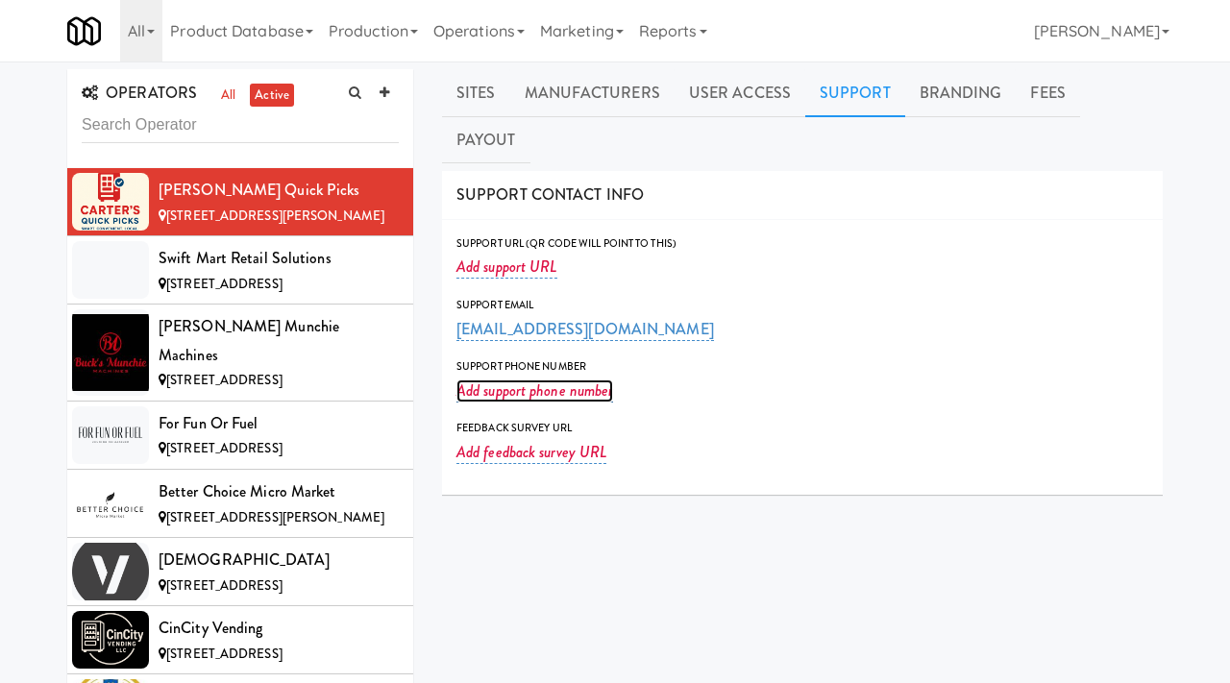
click at [535, 380] on link "Add support phone number" at bounding box center [535, 391] width 157 height 23
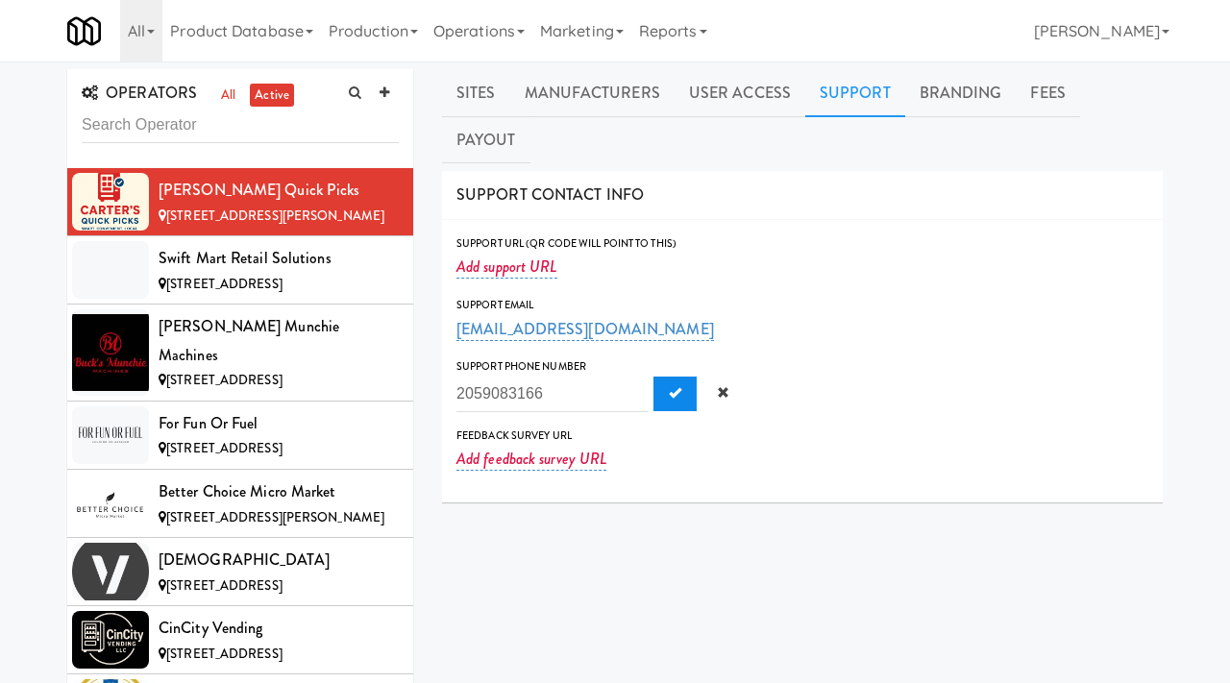
type input "2059083166"
click at [669, 386] on span "Submit" at bounding box center [675, 392] width 12 height 12
